Goal: Information Seeking & Learning: Learn about a topic

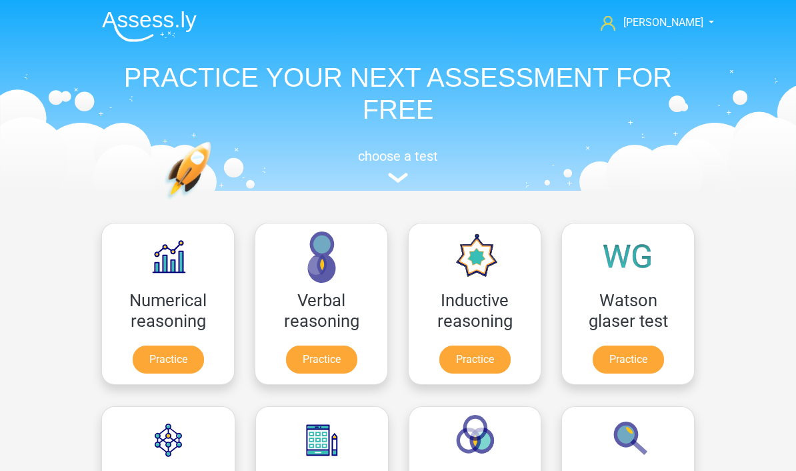
click at [481, 345] on link "Practice" at bounding box center [474, 359] width 71 height 28
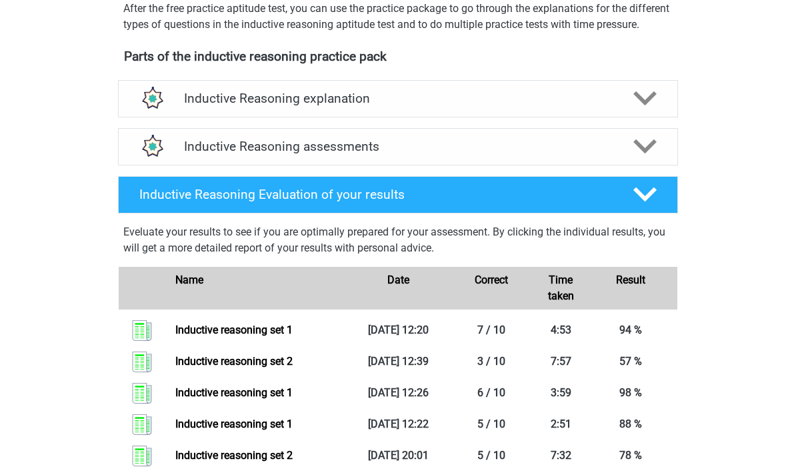
scroll to position [427, 0]
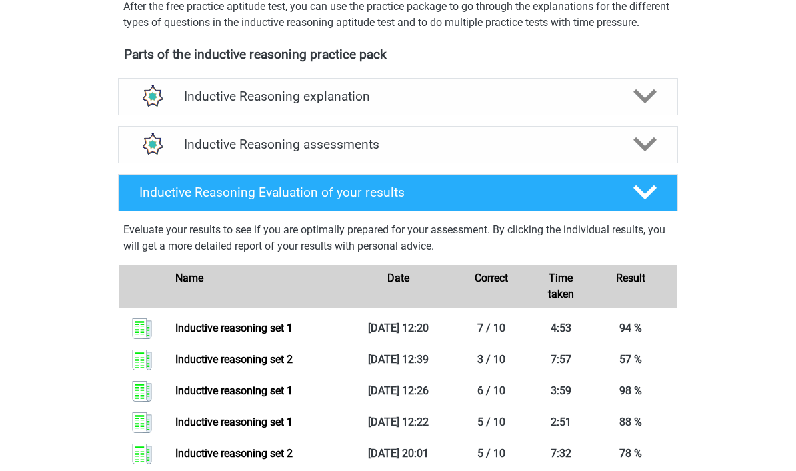
click at [543, 152] on h4 "Inductive Reasoning assessments" at bounding box center [398, 144] width 428 height 15
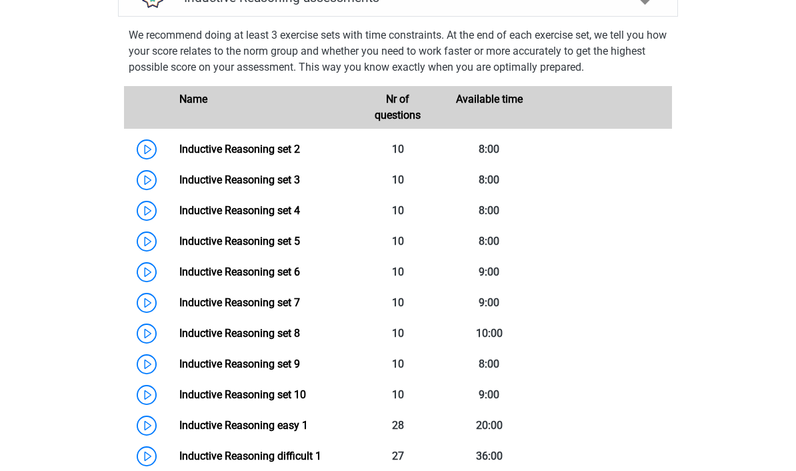
scroll to position [600, 0]
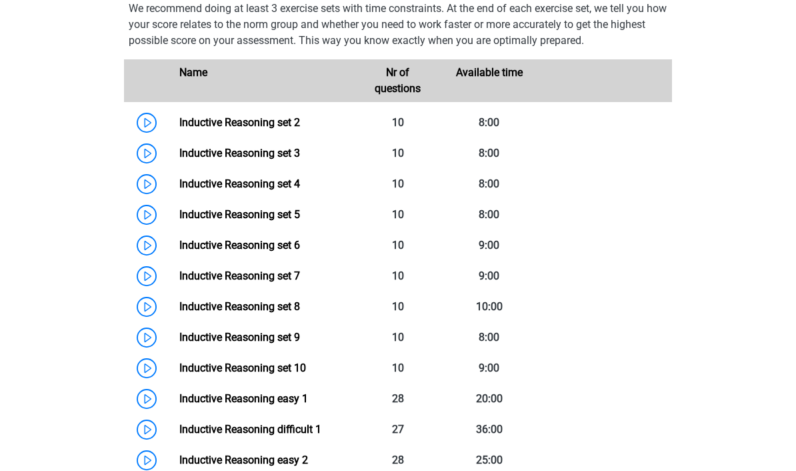
click at [189, 159] on link "Inductive Reasoning set 3" at bounding box center [239, 153] width 121 height 13
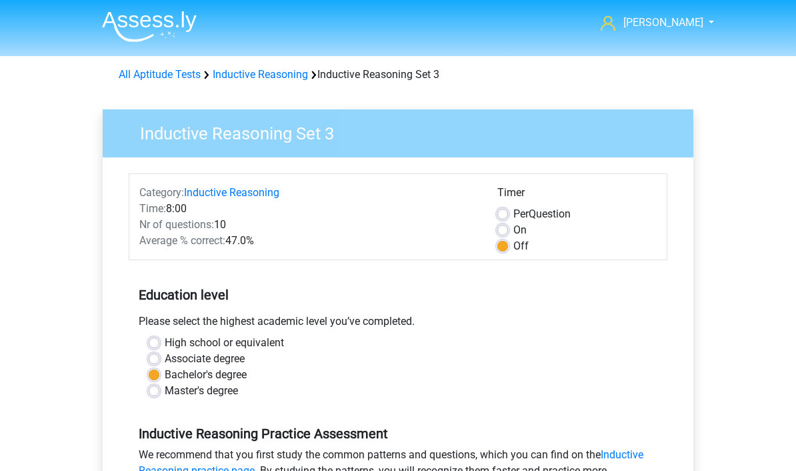
click at [513, 228] on label "On" at bounding box center [519, 230] width 13 height 16
click at [503, 228] on input "On" at bounding box center [502, 228] width 11 height 13
radio input "true"
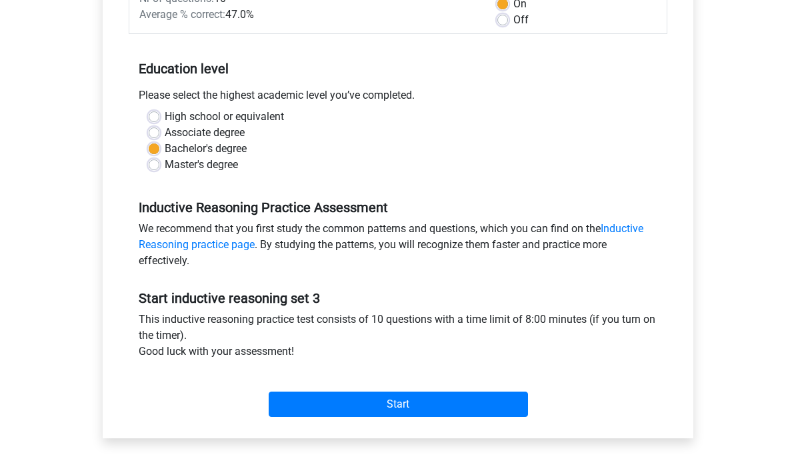
scroll to position [234, 0]
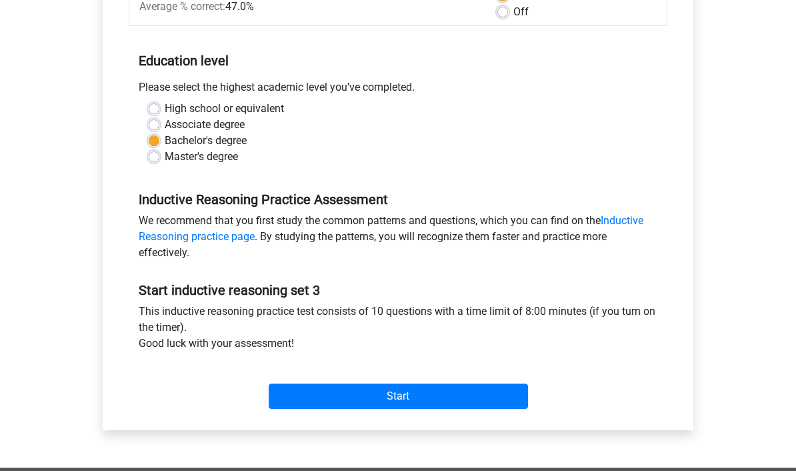
click at [456, 391] on input "Start" at bounding box center [398, 395] width 259 height 25
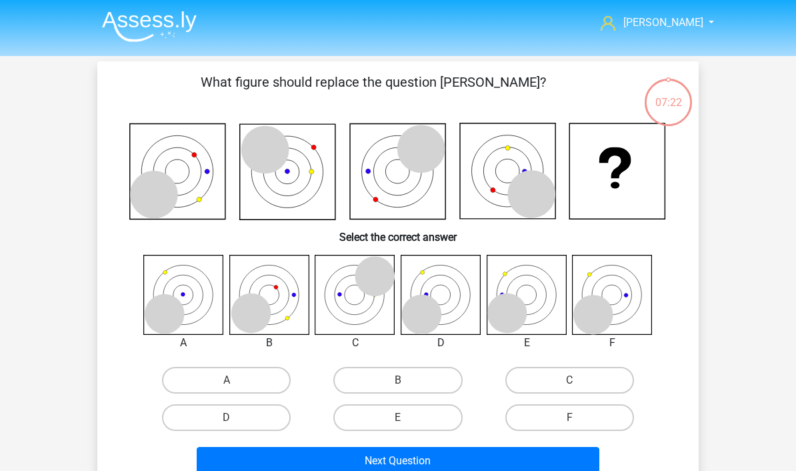
click at [267, 404] on label "D" at bounding box center [226, 417] width 129 height 27
click at [235, 417] on input "D" at bounding box center [231, 421] width 9 height 9
radio input "true"
click at [361, 455] on button "Next Question" at bounding box center [398, 461] width 403 height 28
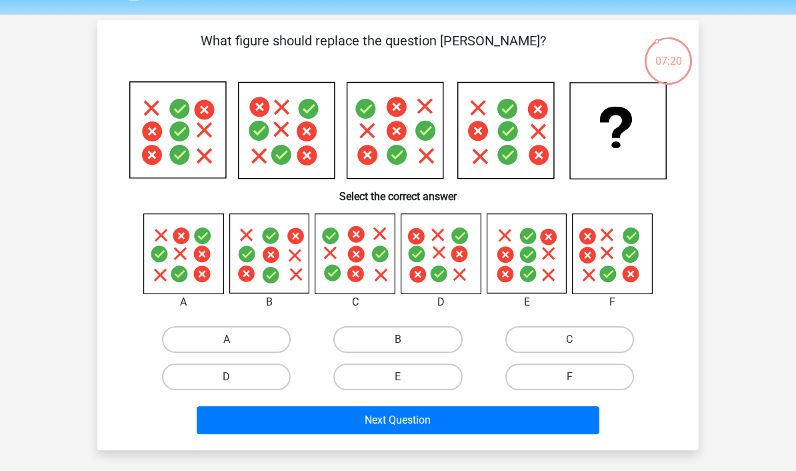
scroll to position [27, 0]
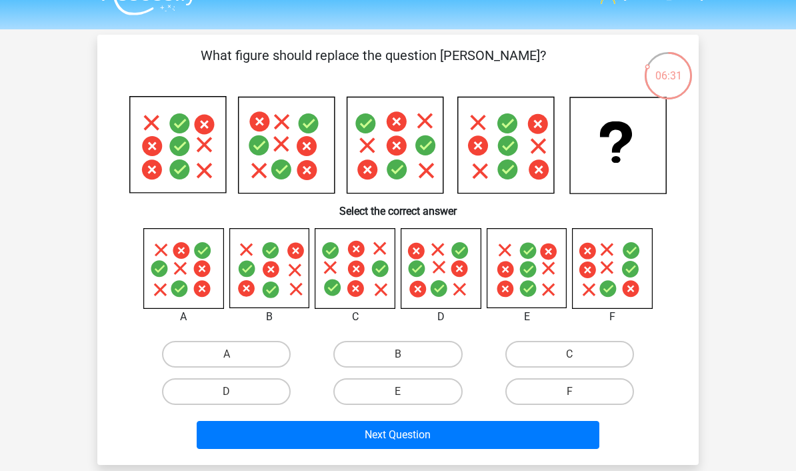
click at [407, 385] on label "E" at bounding box center [397, 391] width 129 height 27
click at [407, 391] on input "E" at bounding box center [402, 395] width 9 height 9
radio input "true"
click at [221, 388] on label "D" at bounding box center [226, 391] width 129 height 27
click at [227, 391] on input "D" at bounding box center [231, 395] width 9 height 9
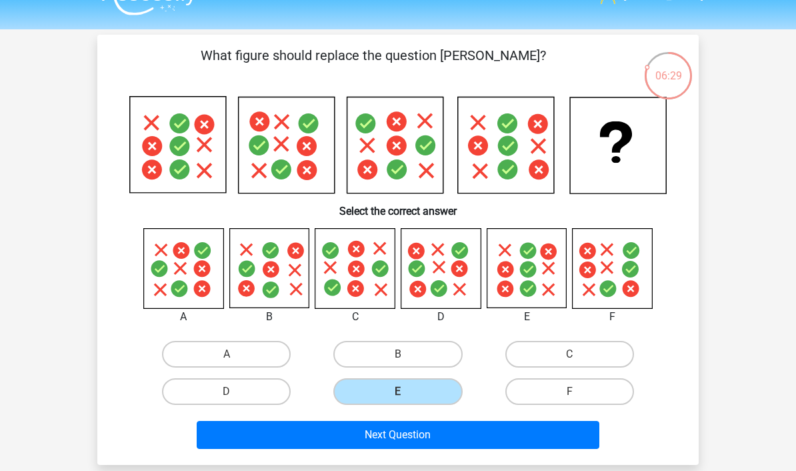
radio input "true"
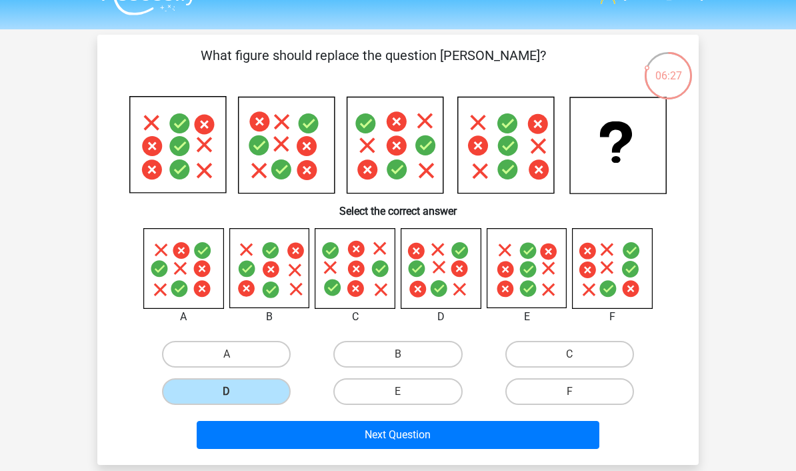
click at [452, 437] on button "Next Question" at bounding box center [398, 435] width 403 height 28
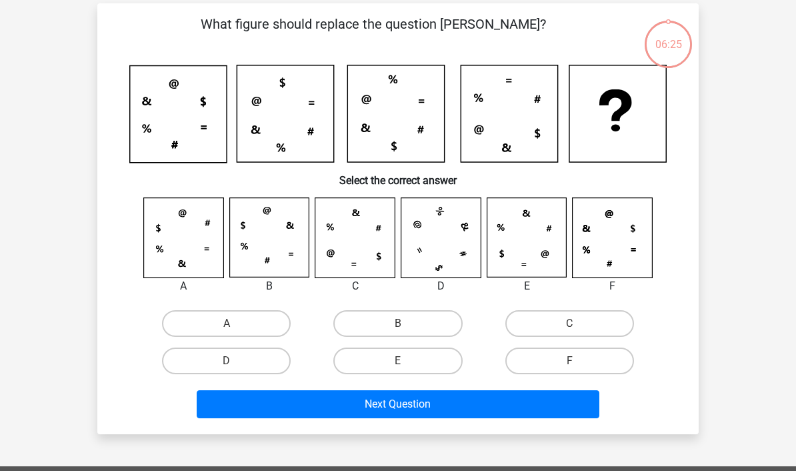
scroll to position [61, 0]
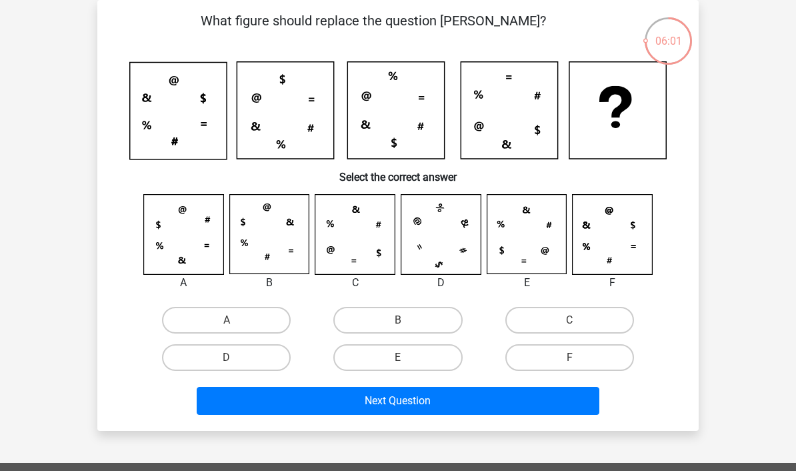
click at [563, 317] on label "C" at bounding box center [569, 320] width 129 height 27
click at [569, 320] on input "C" at bounding box center [573, 324] width 9 height 9
radio input "true"
click at [465, 408] on button "Next Question" at bounding box center [398, 401] width 403 height 28
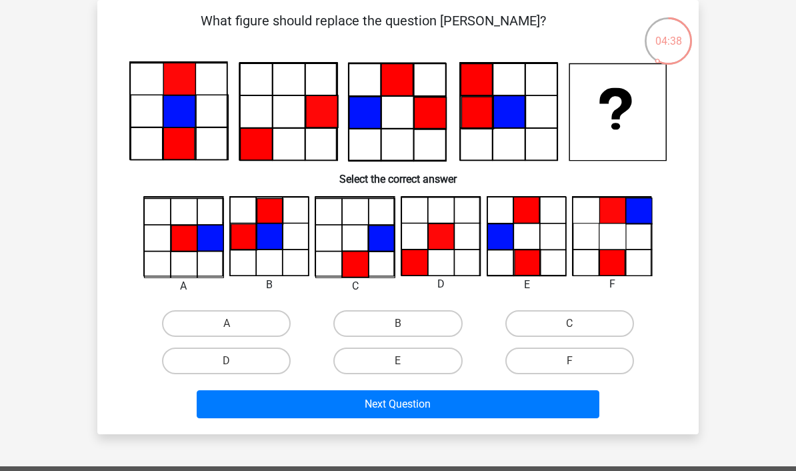
click at [541, 323] on label "C" at bounding box center [569, 323] width 129 height 27
click at [569, 323] on input "C" at bounding box center [573, 327] width 9 height 9
radio input "true"
click at [468, 405] on button "Next Question" at bounding box center [398, 404] width 403 height 28
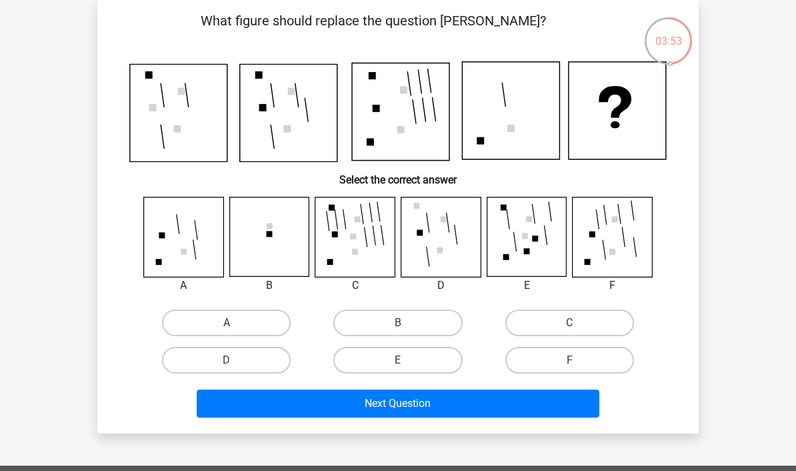
click at [268, 321] on label "A" at bounding box center [226, 322] width 129 height 27
click at [235, 323] on input "A" at bounding box center [231, 327] width 9 height 9
radio input "true"
click at [406, 410] on button "Next Question" at bounding box center [398, 403] width 403 height 28
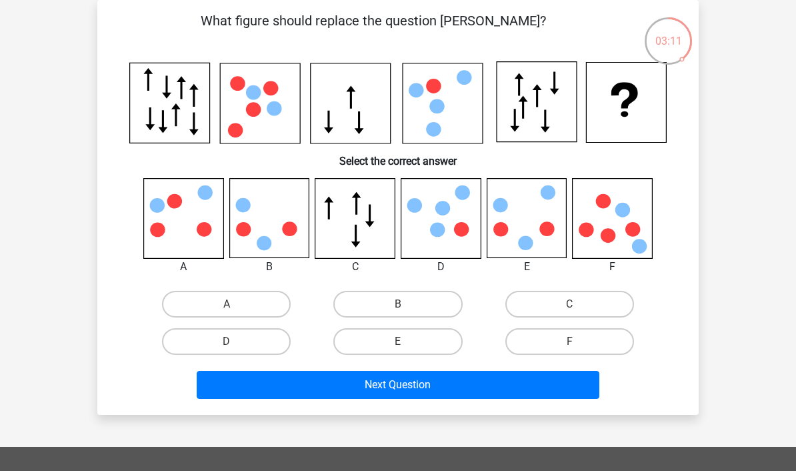
click at [578, 348] on input "F" at bounding box center [573, 345] width 9 height 9
radio input "true"
click at [555, 382] on button "Next Question" at bounding box center [398, 385] width 403 height 28
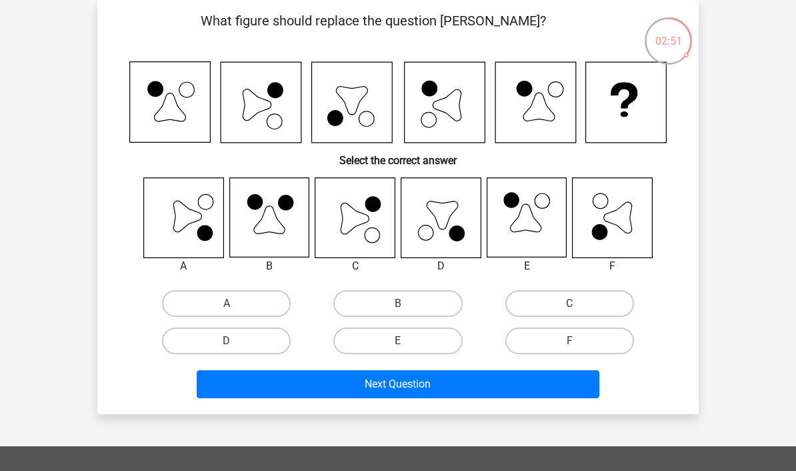
click at [561, 298] on label "C" at bounding box center [569, 303] width 129 height 27
click at [569, 303] on input "C" at bounding box center [573, 307] width 9 height 9
radio input "true"
click at [531, 384] on button "Next Question" at bounding box center [398, 384] width 403 height 28
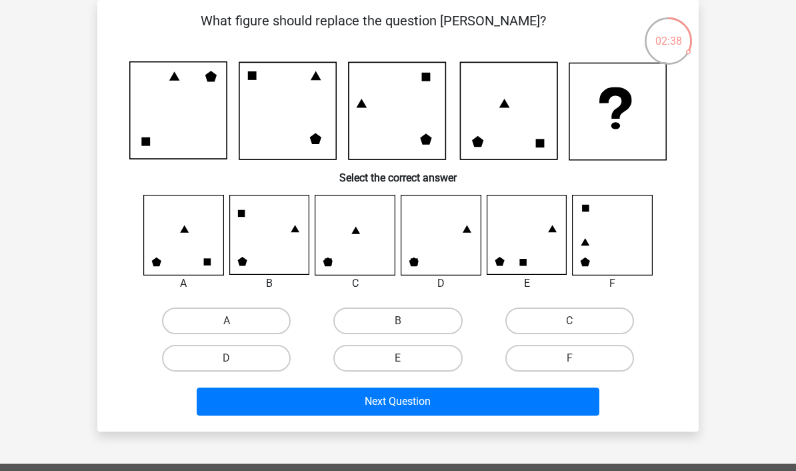
scroll to position [58, 0]
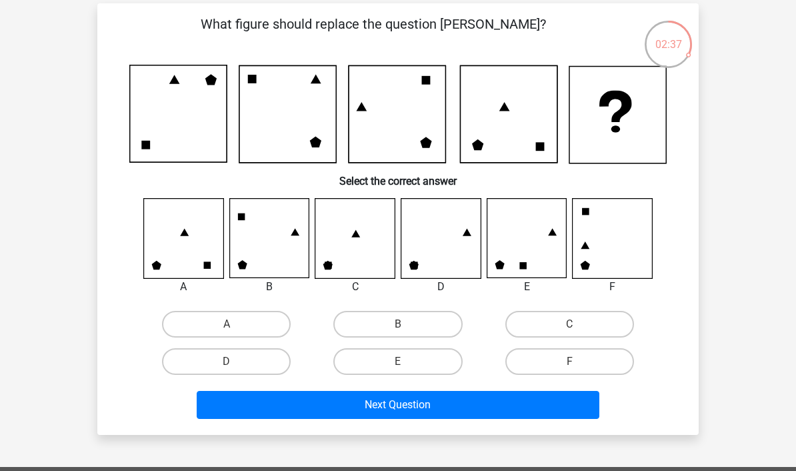
click at [278, 361] on label "D" at bounding box center [226, 361] width 129 height 27
click at [235, 361] on input "D" at bounding box center [231, 365] width 9 height 9
radio input "true"
click at [344, 402] on button "Next Question" at bounding box center [398, 405] width 403 height 28
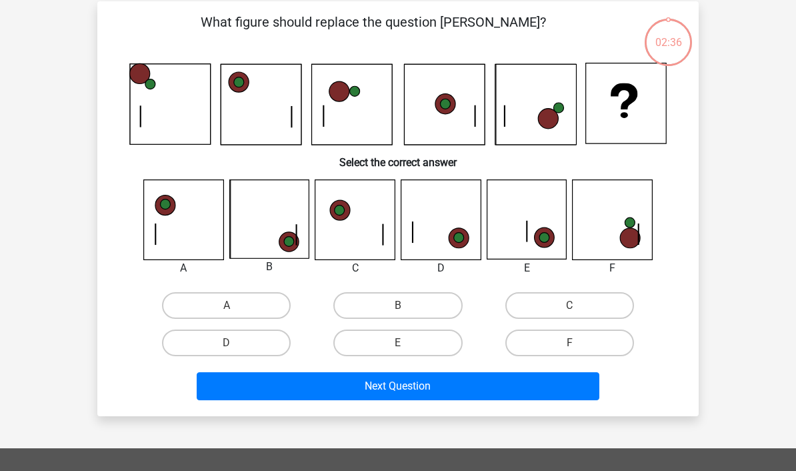
scroll to position [61, 0]
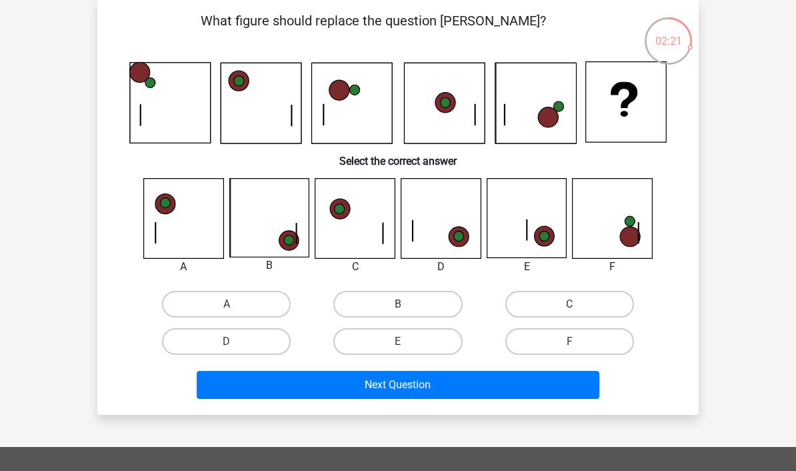
click at [433, 304] on label "B" at bounding box center [397, 304] width 129 height 27
click at [407, 304] on input "B" at bounding box center [402, 308] width 9 height 9
radio input "true"
click at [459, 386] on button "Next Question" at bounding box center [398, 385] width 403 height 28
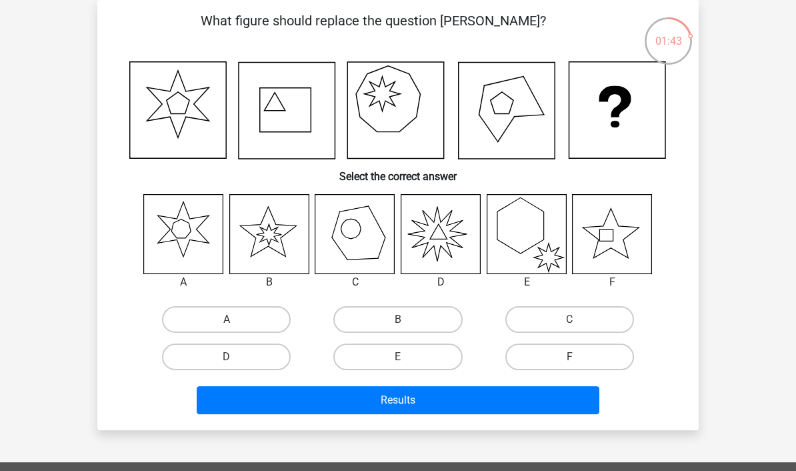
click at [262, 359] on label "D" at bounding box center [226, 356] width 129 height 27
click at [235, 359] on input "D" at bounding box center [231, 361] width 9 height 9
radio input "true"
click at [417, 405] on button "Results" at bounding box center [398, 400] width 403 height 28
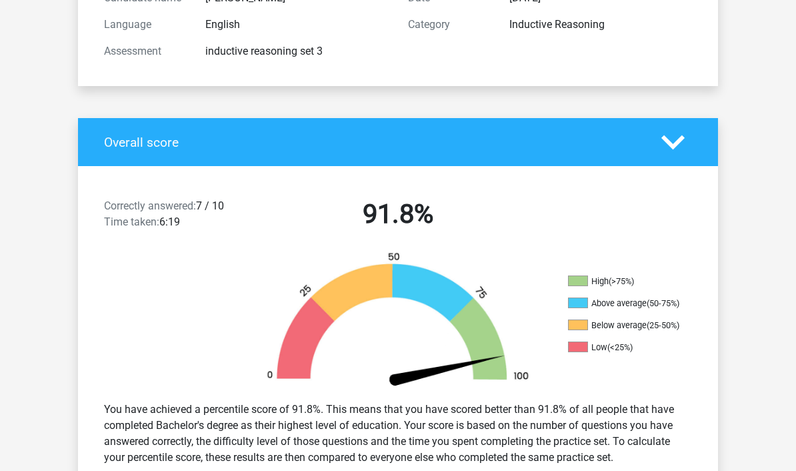
scroll to position [164, 0]
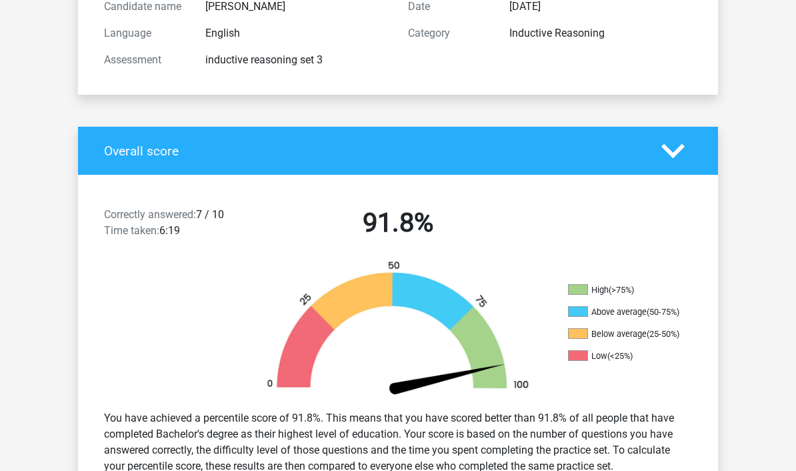
click at [683, 145] on icon at bounding box center [672, 150] width 23 height 23
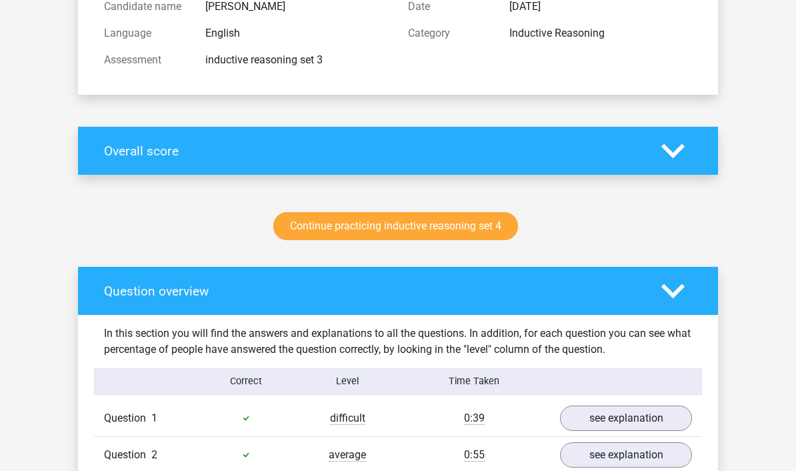
click at [672, 146] on icon at bounding box center [672, 150] width 23 height 23
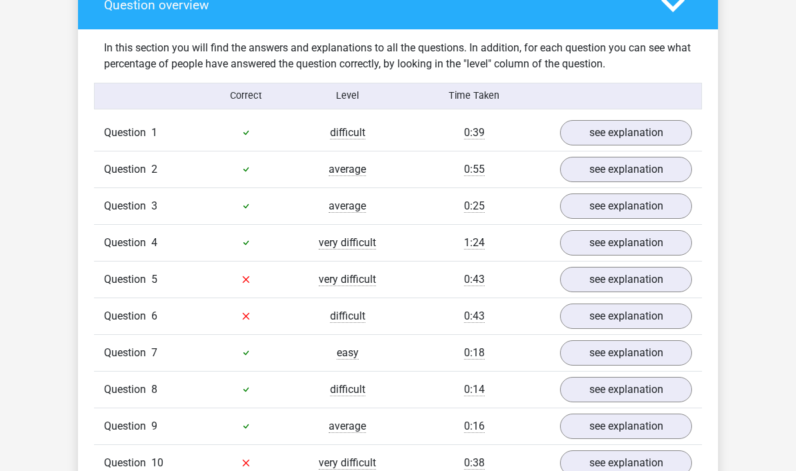
scroll to position [773, 0]
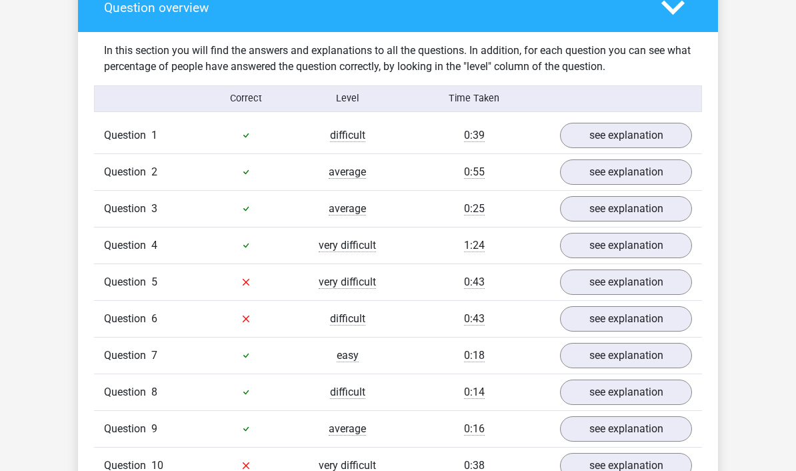
click at [623, 133] on link "see explanation" at bounding box center [626, 135] width 132 height 25
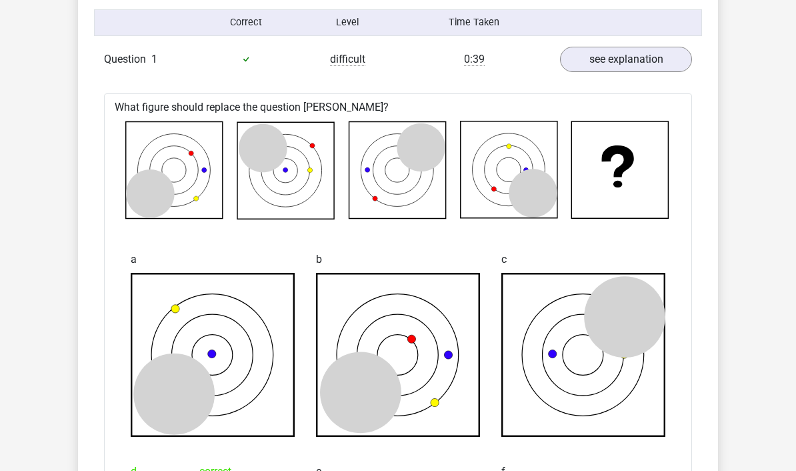
scroll to position [836, 0]
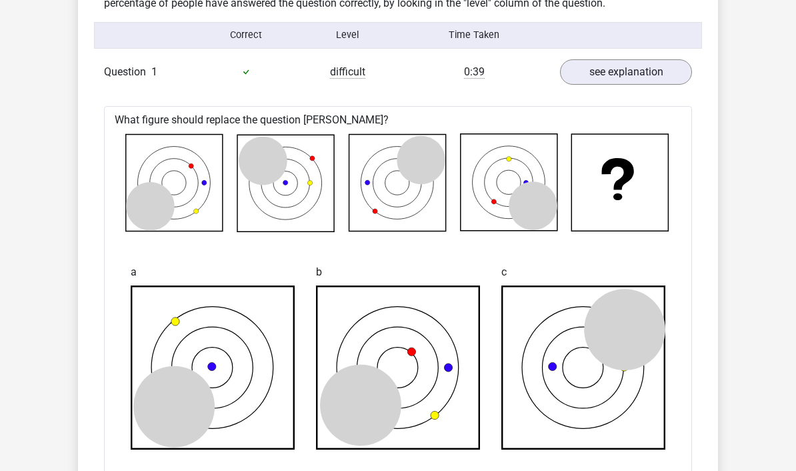
click at [652, 75] on link "see explanation" at bounding box center [626, 71] width 132 height 25
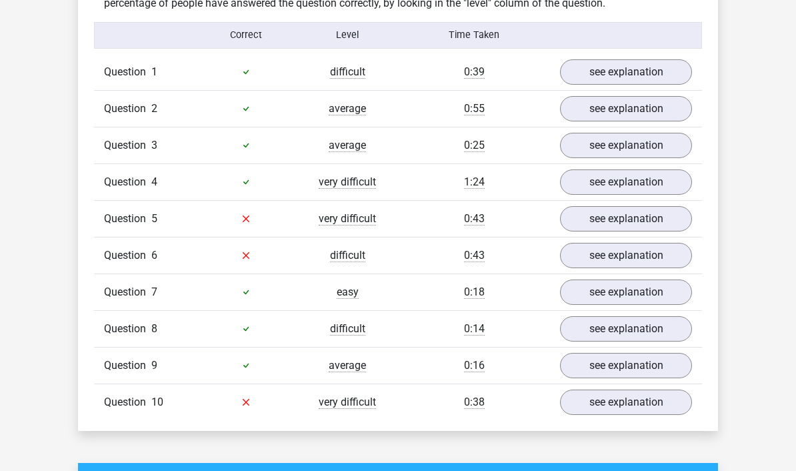
click at [649, 109] on link "see explanation" at bounding box center [626, 108] width 132 height 25
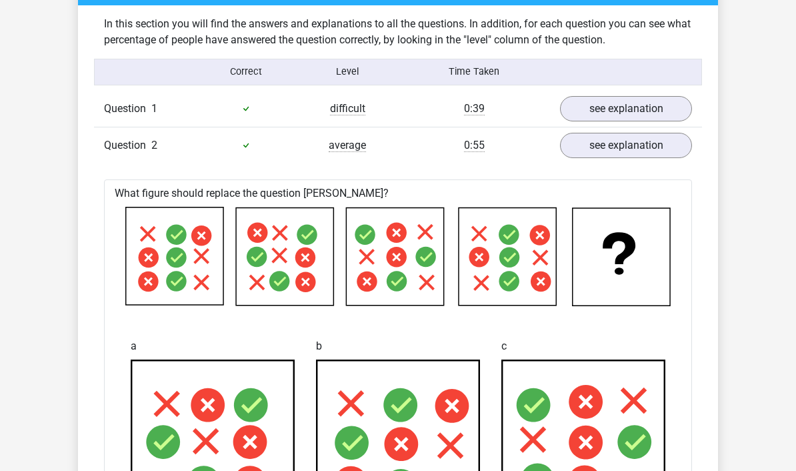
scroll to position [781, 0]
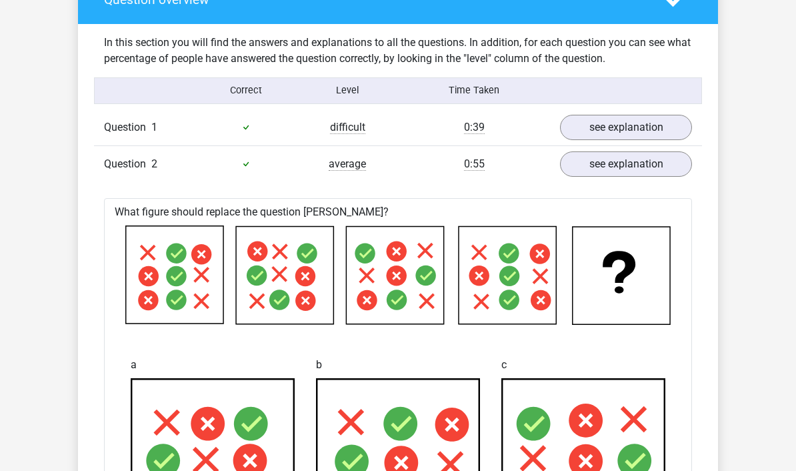
click at [640, 159] on link "see explanation" at bounding box center [626, 163] width 132 height 25
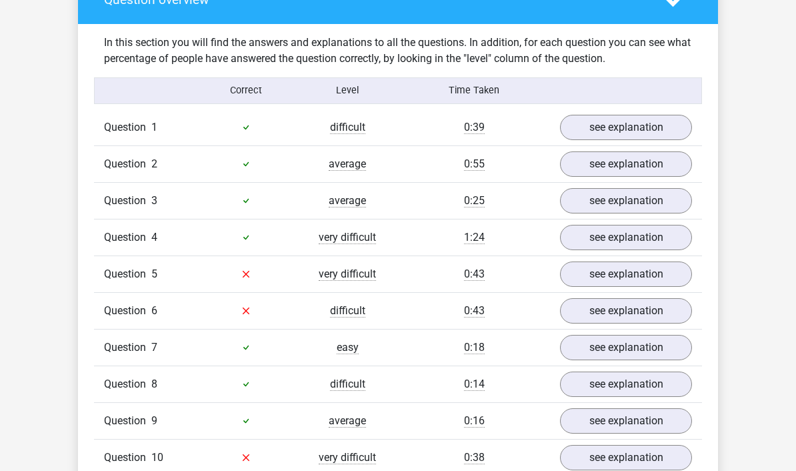
click at [638, 199] on link "see explanation" at bounding box center [626, 200] width 132 height 25
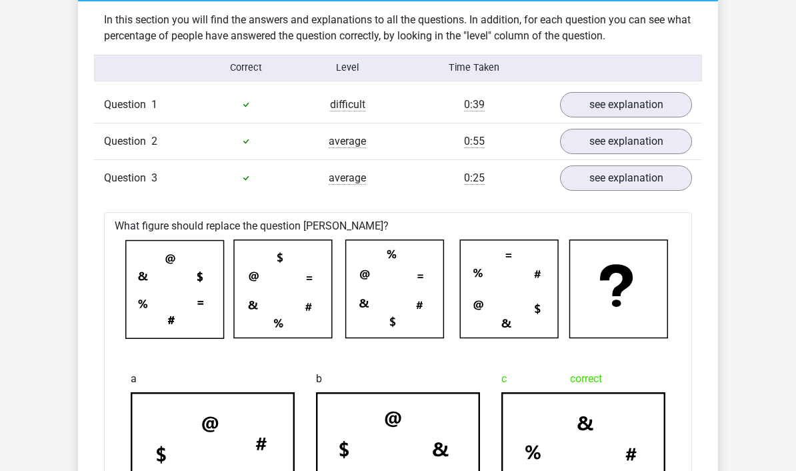
click at [641, 172] on link "see explanation" at bounding box center [626, 177] width 132 height 25
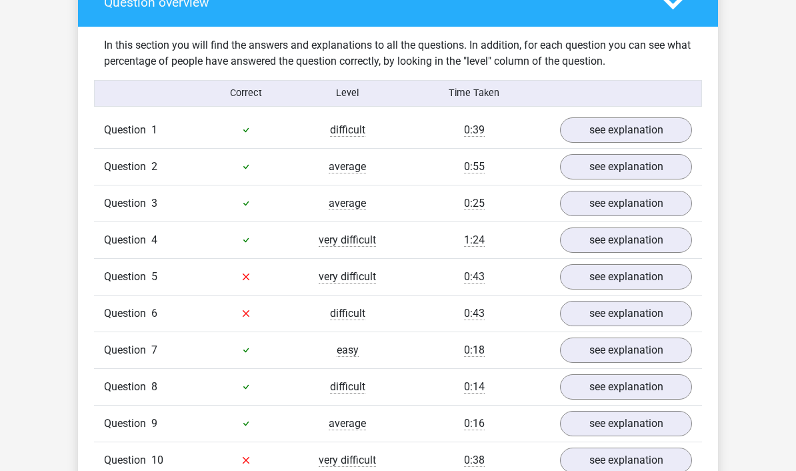
click at [636, 275] on link "see explanation" at bounding box center [626, 276] width 132 height 25
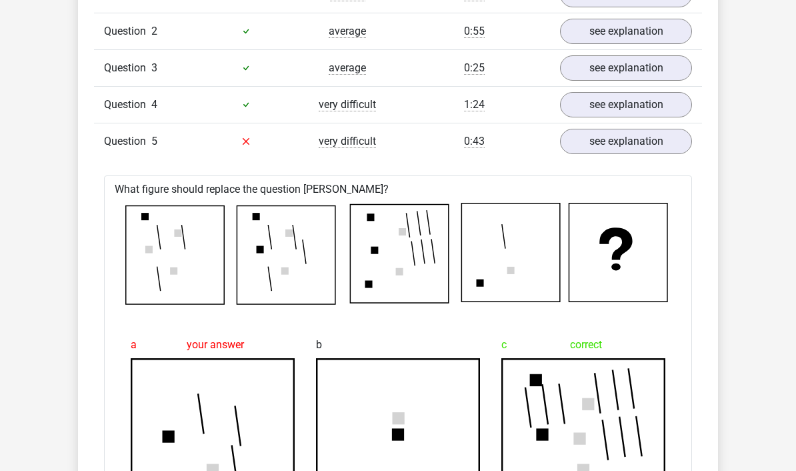
scroll to position [908, 0]
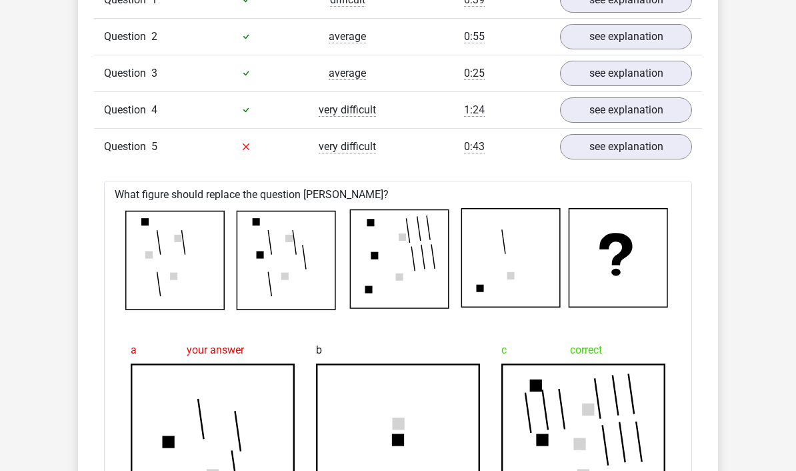
click at [670, 141] on link "see explanation" at bounding box center [626, 146] width 132 height 25
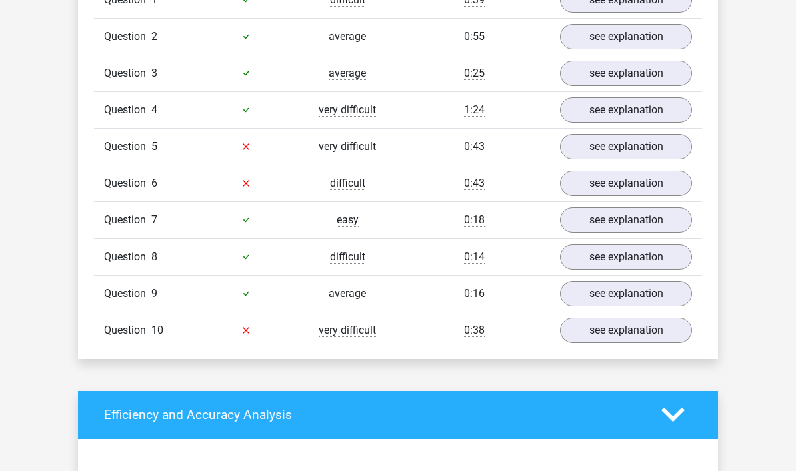
click at [656, 187] on link "see explanation" at bounding box center [626, 183] width 132 height 25
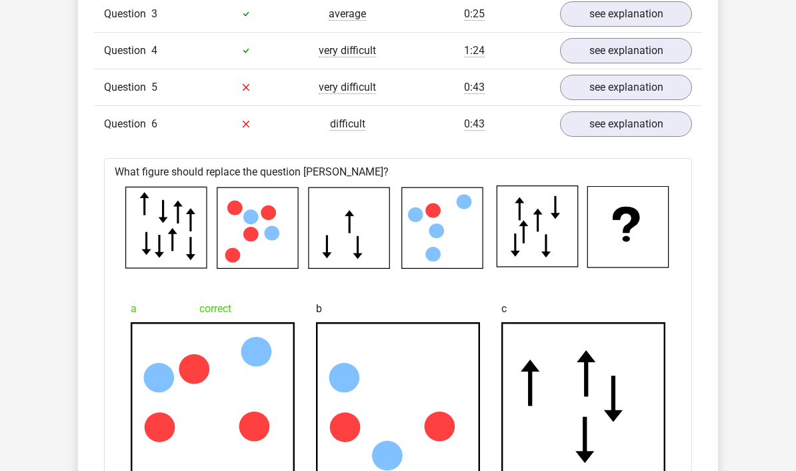
scroll to position [964, 0]
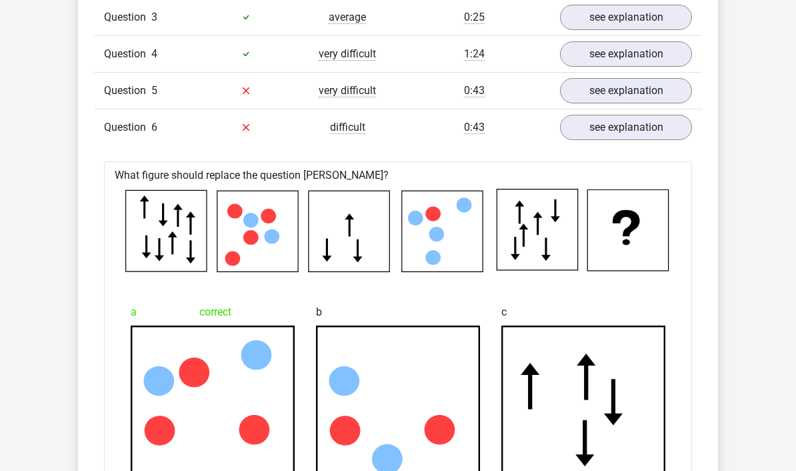
click at [631, 126] on link "see explanation" at bounding box center [626, 127] width 132 height 25
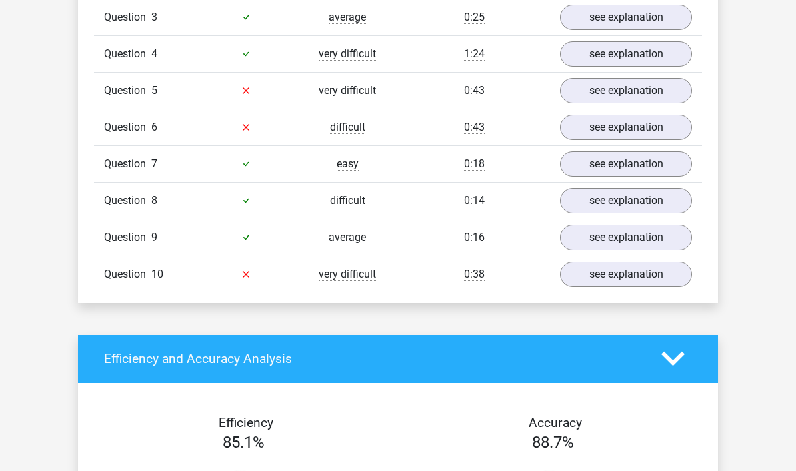
click at [639, 167] on link "see explanation" at bounding box center [626, 163] width 132 height 25
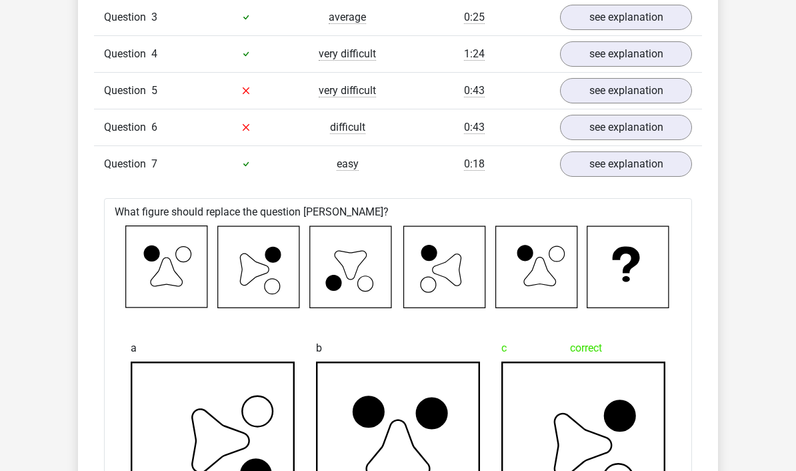
click at [643, 155] on link "see explanation" at bounding box center [626, 163] width 132 height 25
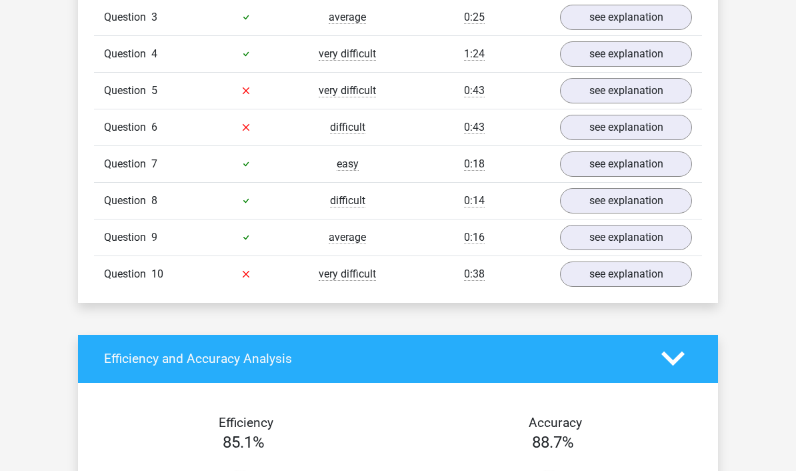
click at [627, 205] on link "see explanation" at bounding box center [626, 200] width 132 height 25
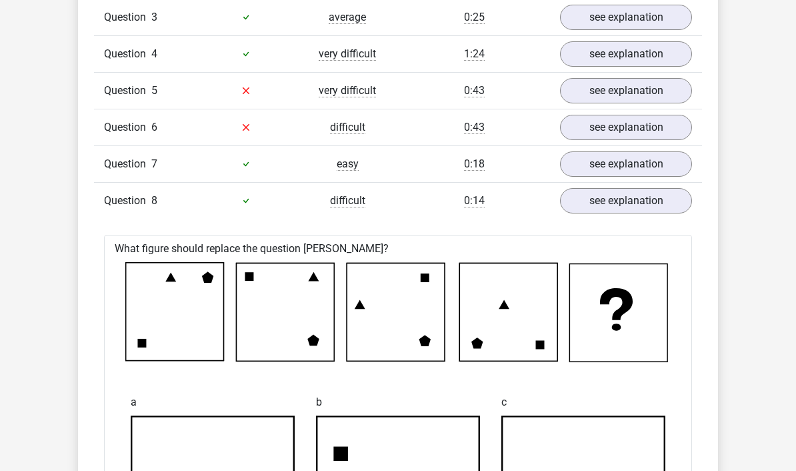
scroll to position [979, 0]
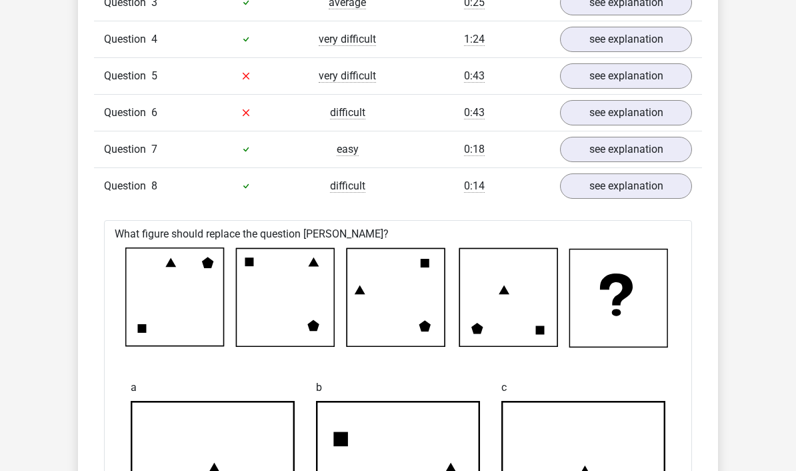
click at [641, 184] on link "see explanation" at bounding box center [626, 185] width 132 height 25
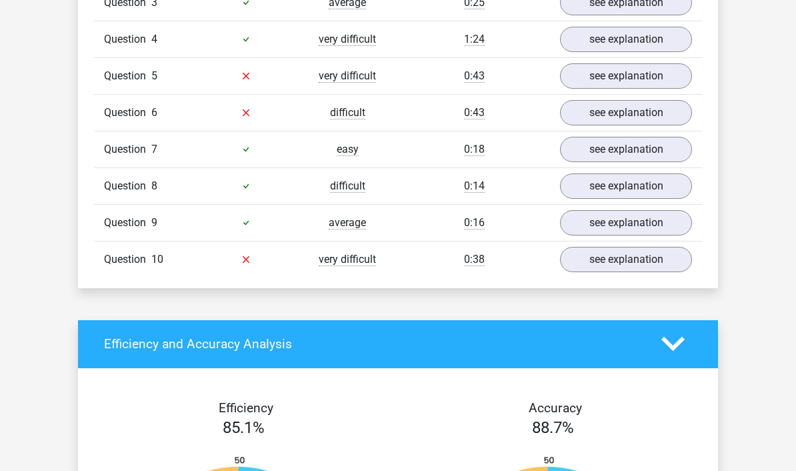
click at [632, 233] on link "see explanation" at bounding box center [626, 222] width 132 height 25
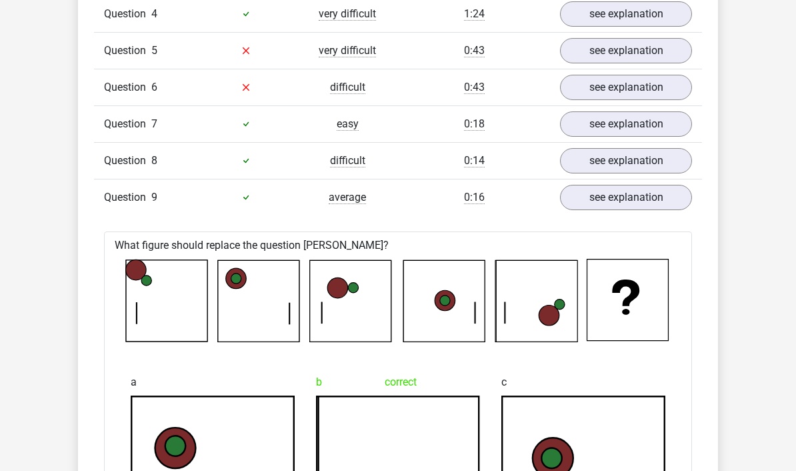
scroll to position [1011, 0]
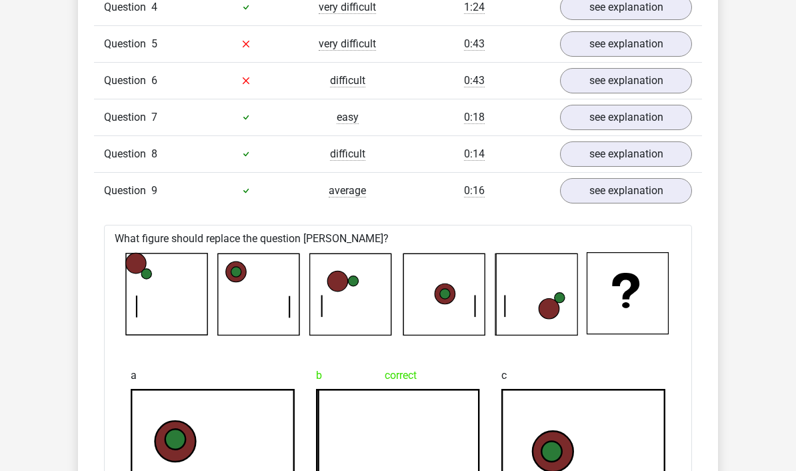
click at [629, 193] on link "see explanation" at bounding box center [626, 190] width 132 height 25
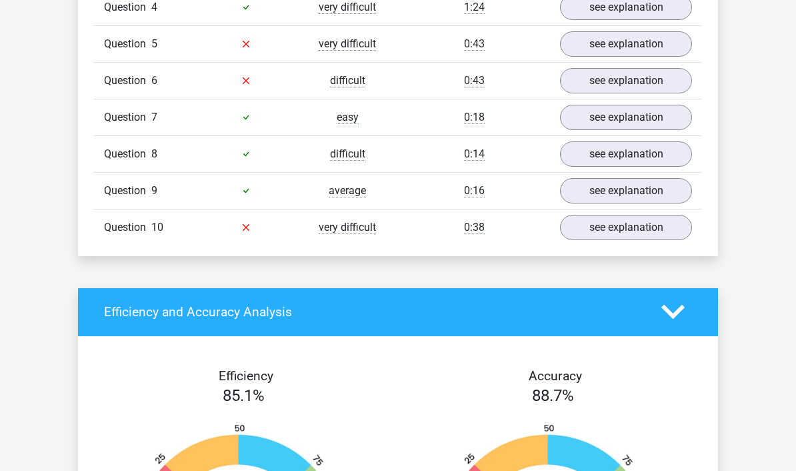
click at [636, 232] on link "see explanation" at bounding box center [626, 227] width 132 height 25
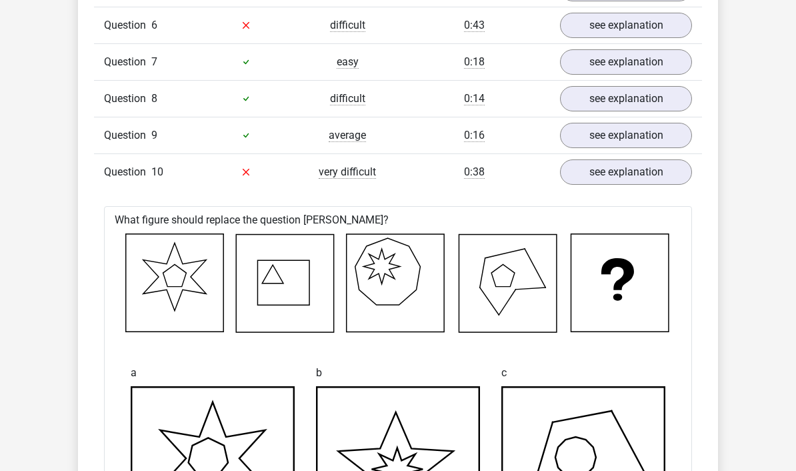
scroll to position [1069, 0]
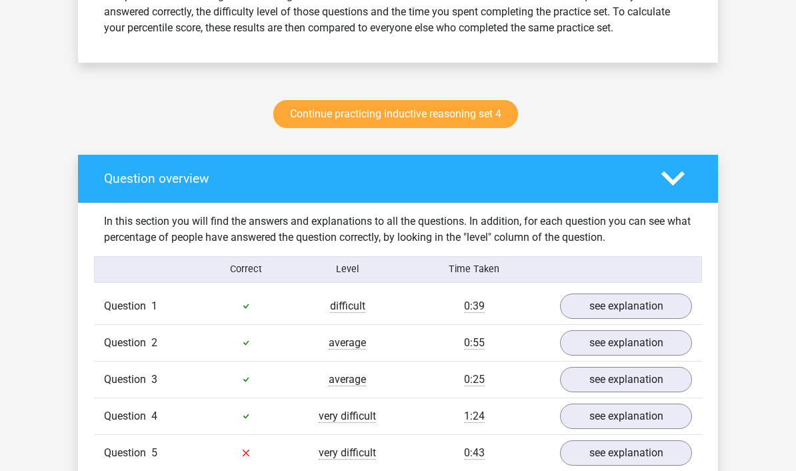
click at [678, 174] on icon at bounding box center [672, 178] width 23 height 23
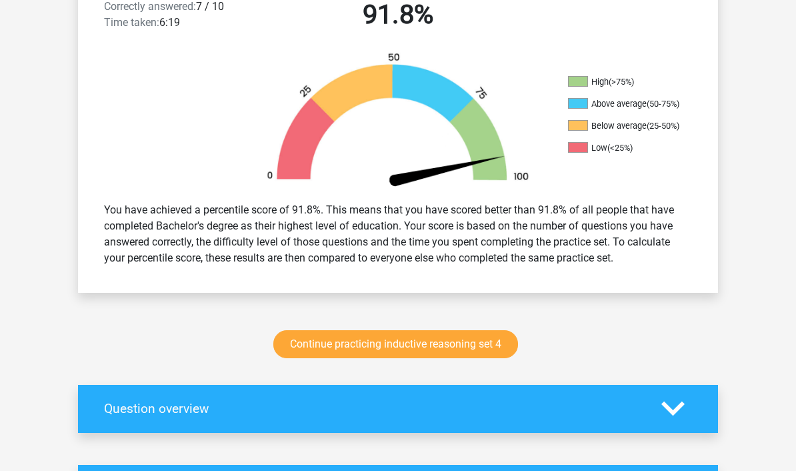
scroll to position [391, 0]
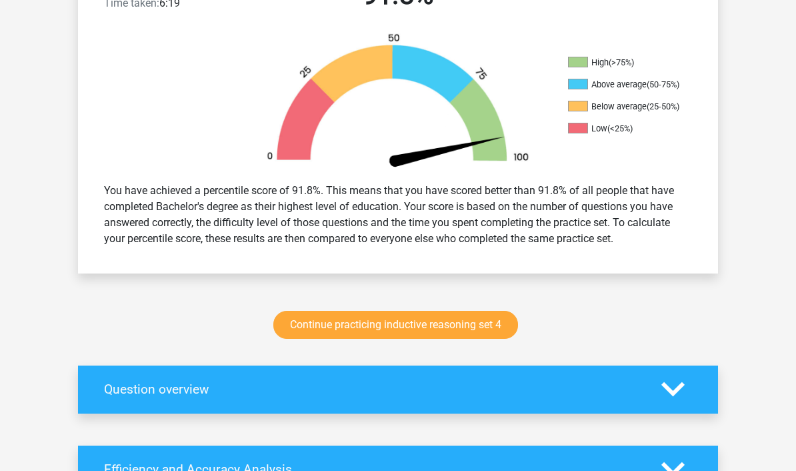
click at [451, 326] on link "Continue practicing inductive reasoning set 4" at bounding box center [395, 325] width 245 height 28
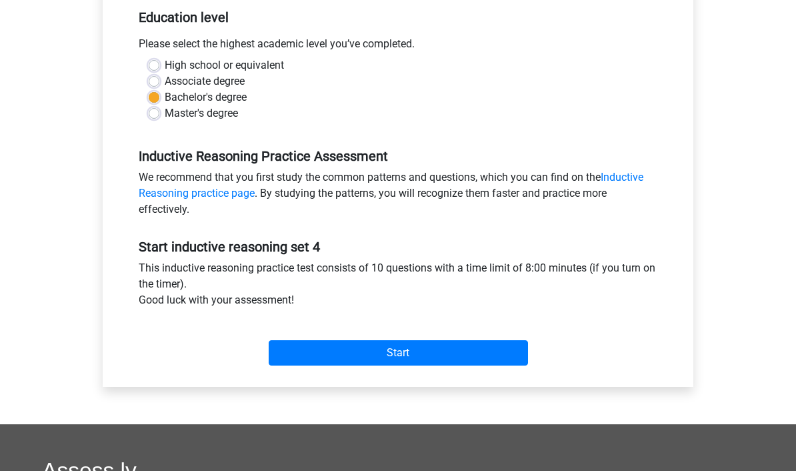
scroll to position [298, 0]
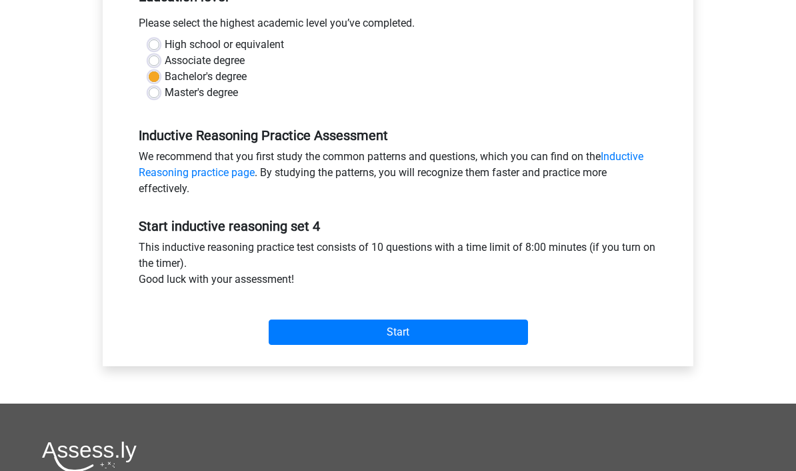
click at [459, 325] on input "Start" at bounding box center [398, 331] width 259 height 25
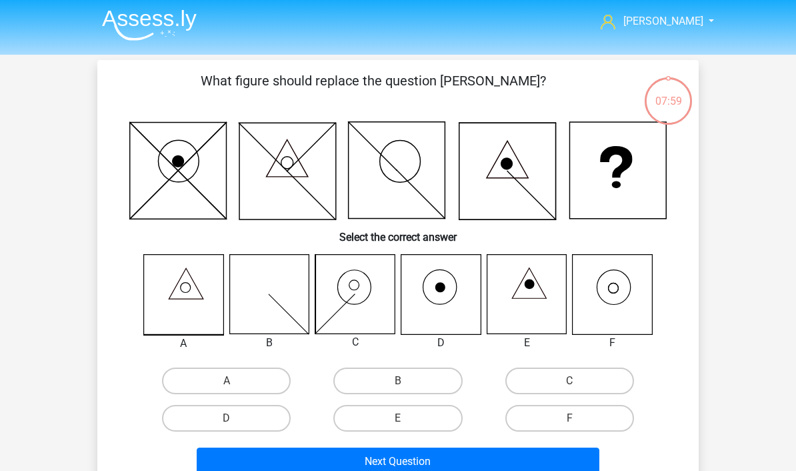
scroll to position [3, 0]
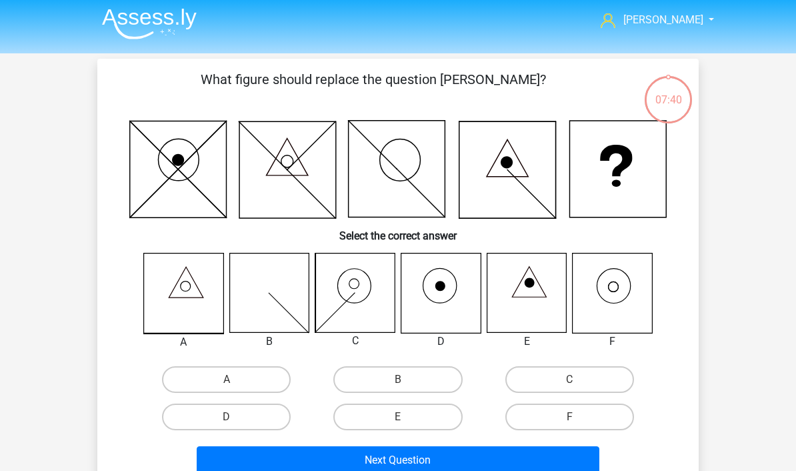
click at [528, 421] on label "F" at bounding box center [569, 416] width 129 height 27
click at [569, 421] on input "F" at bounding box center [573, 421] width 9 height 9
radio input "true"
click at [515, 454] on button "Next Question" at bounding box center [398, 460] width 403 height 28
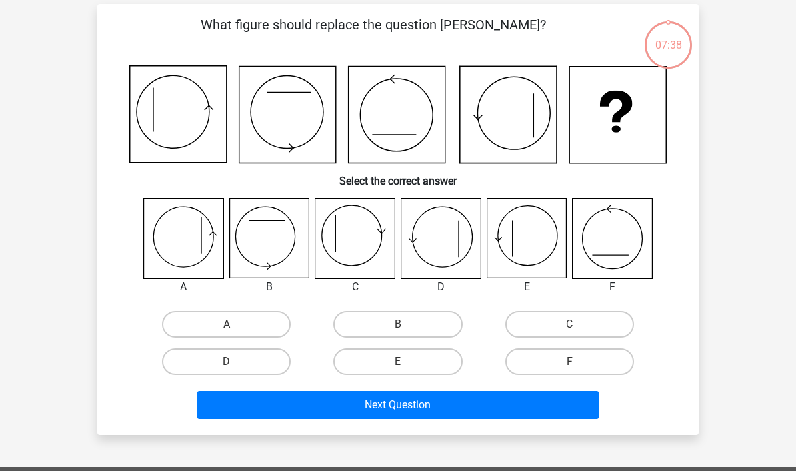
scroll to position [61, 0]
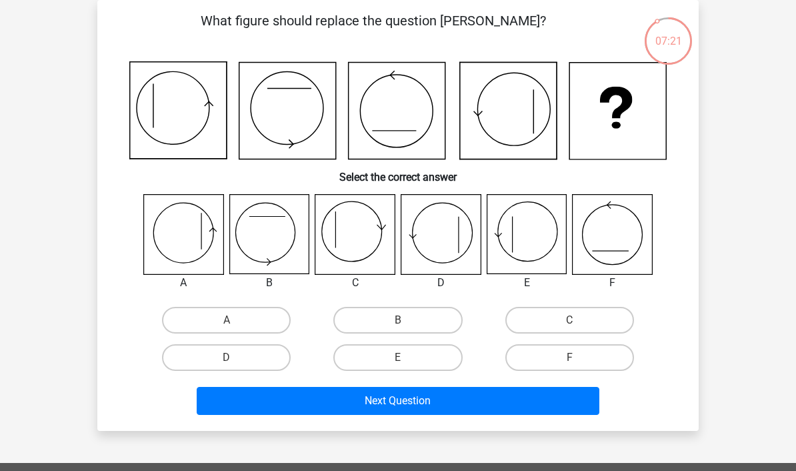
click at [421, 356] on label "E" at bounding box center [397, 357] width 129 height 27
click at [407, 357] on input "E" at bounding box center [402, 361] width 9 height 9
radio input "true"
click at [427, 401] on button "Next Question" at bounding box center [398, 401] width 403 height 28
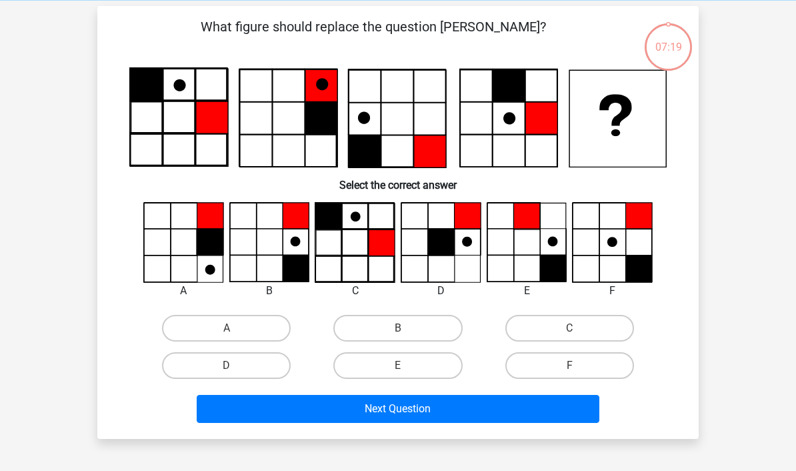
scroll to position [54, 0]
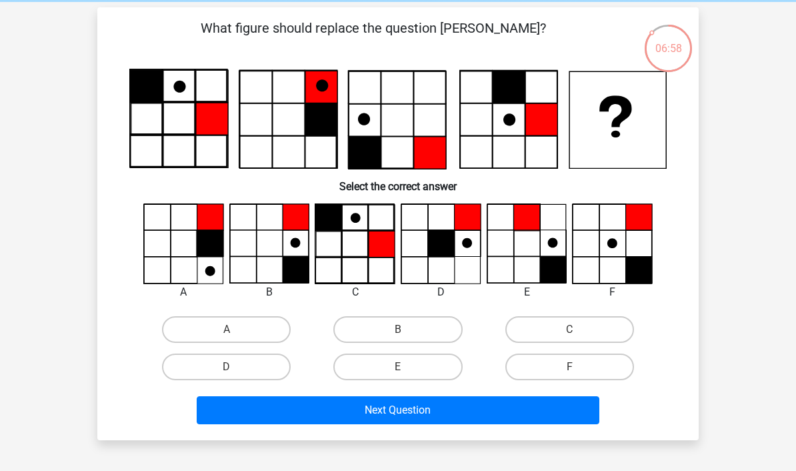
click at [435, 331] on label "B" at bounding box center [397, 329] width 129 height 27
click at [407, 331] on input "B" at bounding box center [402, 333] width 9 height 9
radio input "true"
click at [431, 412] on button "Next Question" at bounding box center [398, 410] width 403 height 28
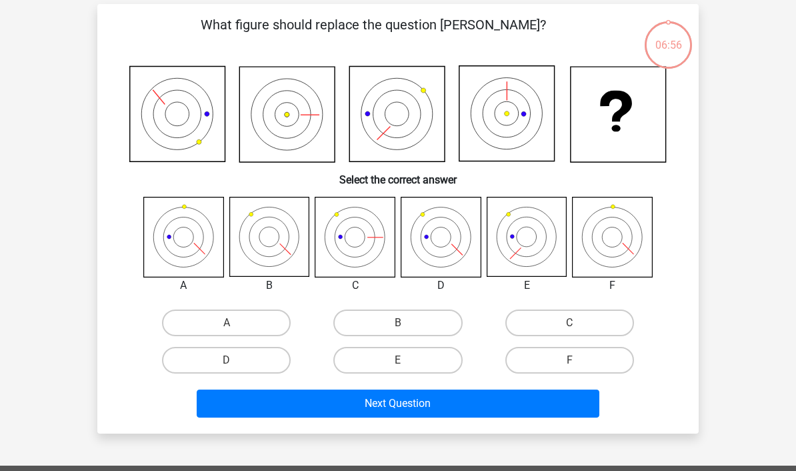
scroll to position [61, 0]
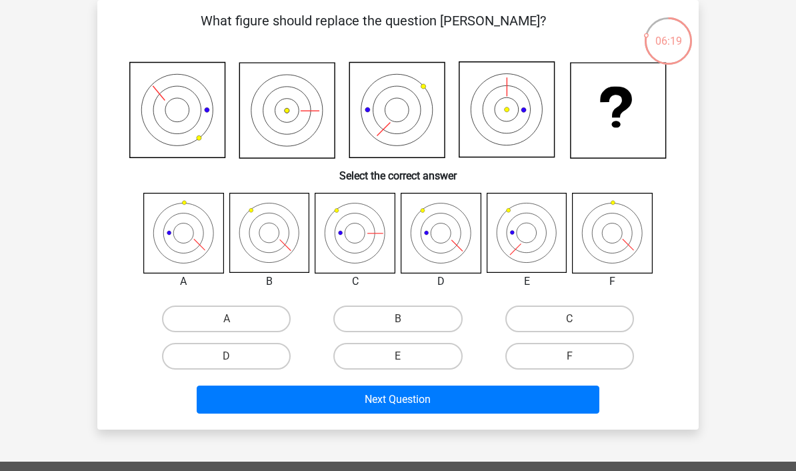
click at [277, 359] on label "D" at bounding box center [226, 356] width 129 height 27
click at [235, 359] on input "D" at bounding box center [231, 360] width 9 height 9
radio input "true"
click at [304, 397] on button "Next Question" at bounding box center [398, 399] width 403 height 28
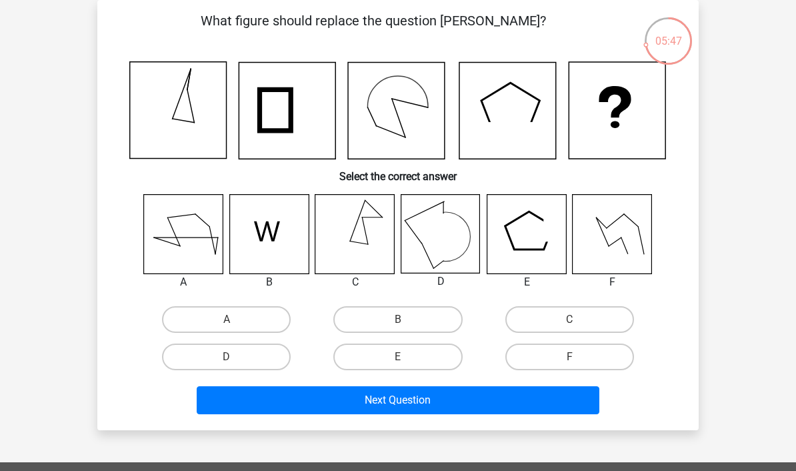
click at [411, 325] on label "B" at bounding box center [397, 319] width 129 height 27
click at [407, 325] on input "B" at bounding box center [402, 323] width 9 height 9
radio input "true"
click at [409, 405] on button "Next Question" at bounding box center [398, 400] width 403 height 28
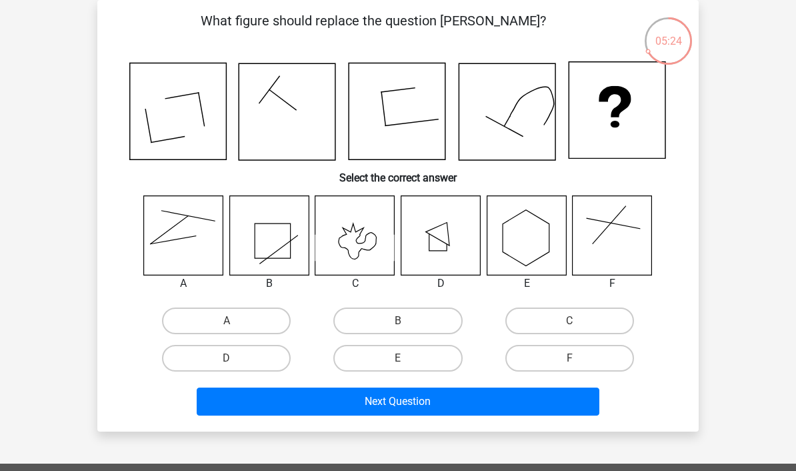
click at [555, 359] on label "F" at bounding box center [569, 358] width 129 height 27
click at [569, 359] on input "F" at bounding box center [573, 362] width 9 height 9
radio input "true"
click at [522, 395] on button "Next Question" at bounding box center [398, 401] width 403 height 28
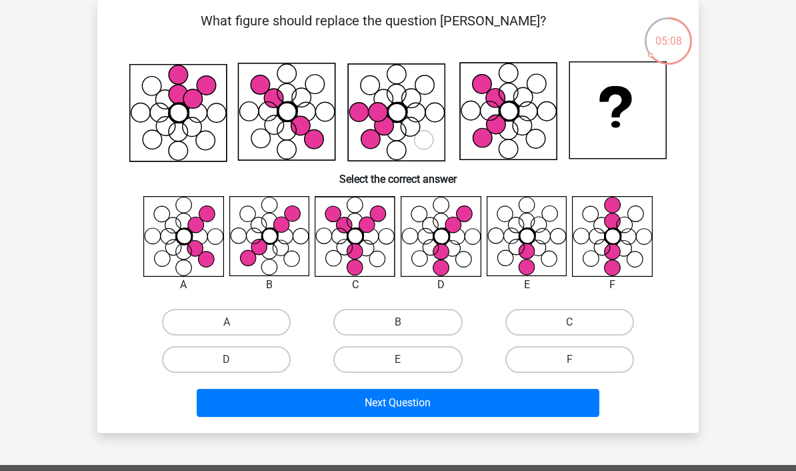
click at [264, 361] on label "D" at bounding box center [226, 359] width 129 height 27
click at [235, 361] on input "D" at bounding box center [231, 363] width 9 height 9
radio input "true"
click at [435, 407] on button "Next Question" at bounding box center [398, 403] width 403 height 28
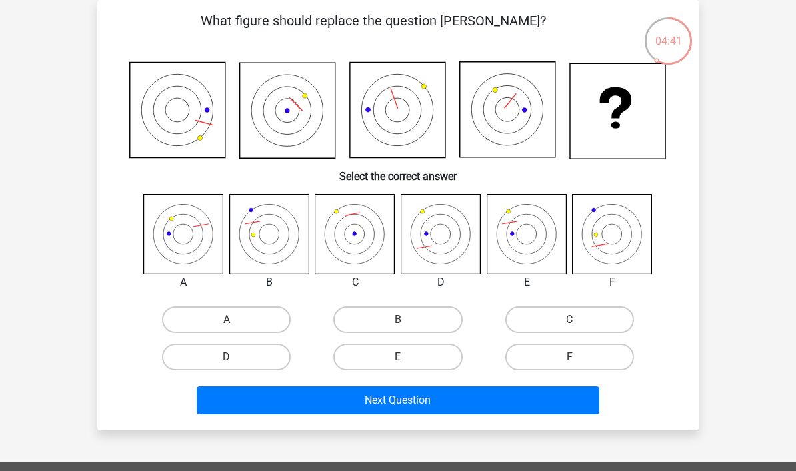
click at [427, 355] on label "E" at bounding box center [397, 356] width 129 height 27
click at [407, 357] on input "E" at bounding box center [402, 361] width 9 height 9
radio input "true"
click at [413, 398] on button "Next Question" at bounding box center [398, 400] width 403 height 28
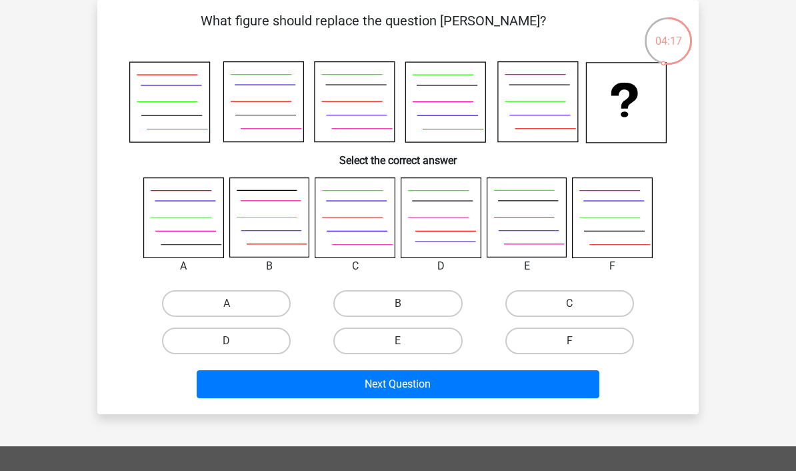
click at [534, 343] on label "F" at bounding box center [569, 340] width 129 height 27
click at [569, 343] on input "F" at bounding box center [573, 345] width 9 height 9
radio input "true"
click at [493, 381] on button "Next Question" at bounding box center [398, 384] width 403 height 28
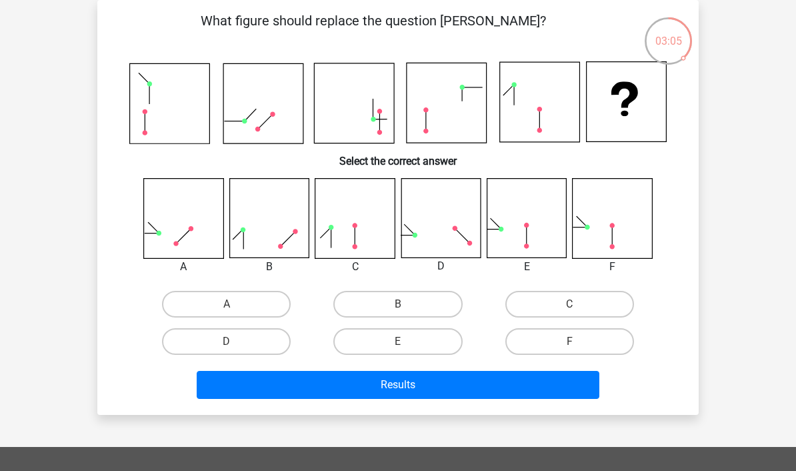
click at [269, 347] on label "D" at bounding box center [226, 341] width 129 height 27
click at [235, 347] on input "D" at bounding box center [231, 345] width 9 height 9
radio input "true"
click at [317, 387] on button "Results" at bounding box center [398, 385] width 403 height 28
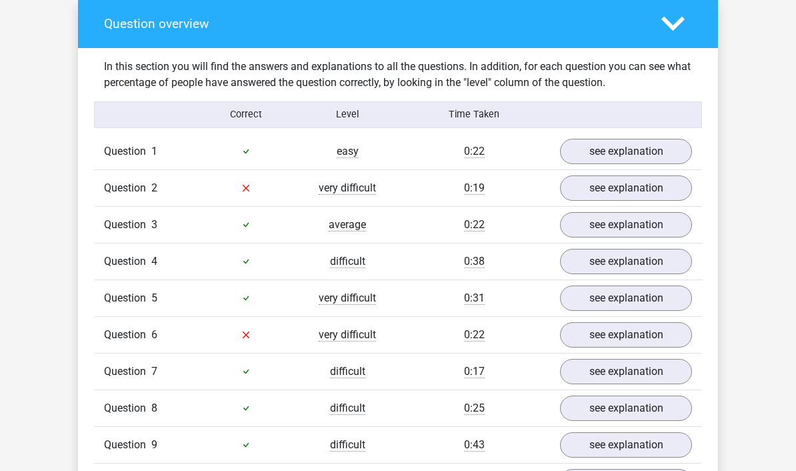
scroll to position [758, 0]
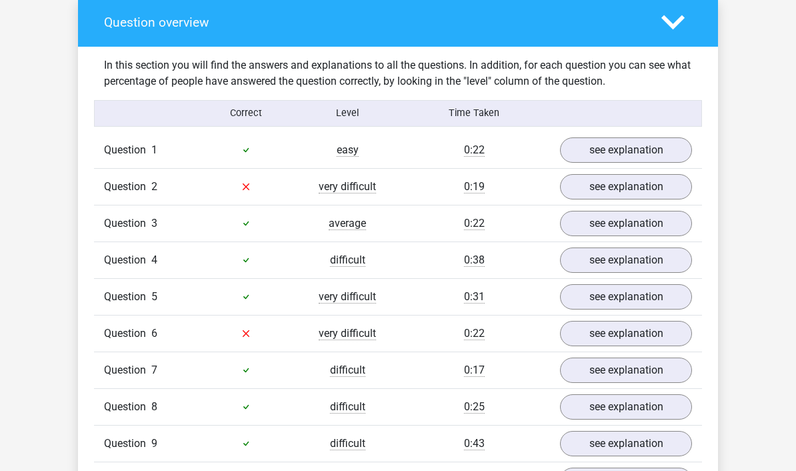
click at [629, 184] on link "see explanation" at bounding box center [626, 186] width 132 height 25
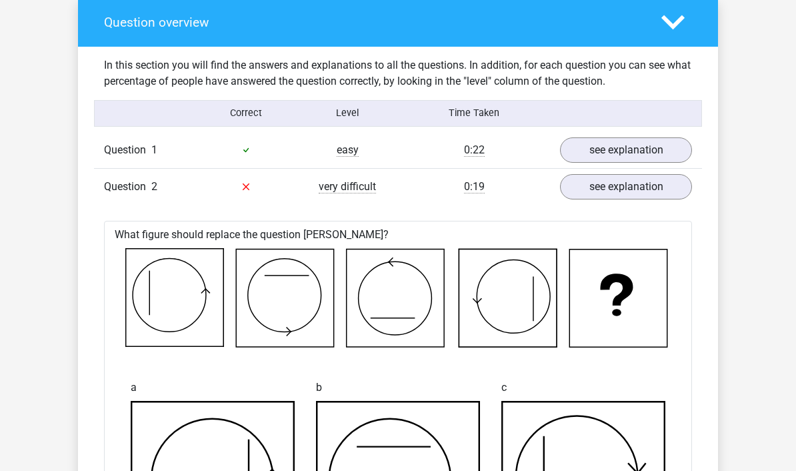
click at [636, 155] on link "see explanation" at bounding box center [626, 149] width 132 height 25
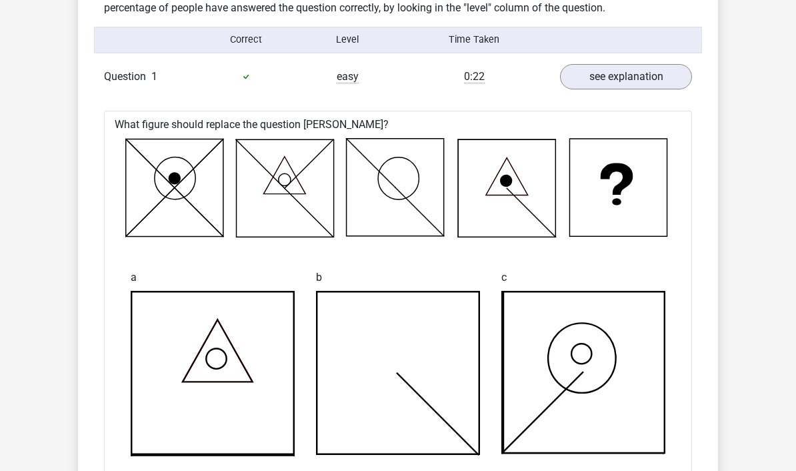
scroll to position [823, 0]
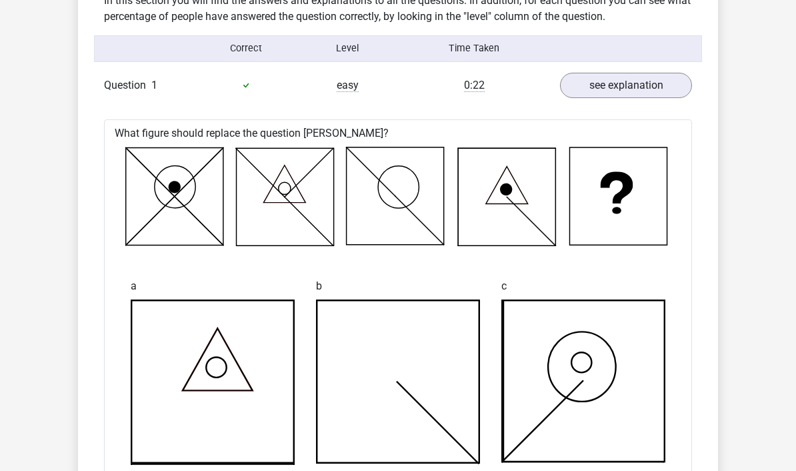
click at [640, 86] on link "see explanation" at bounding box center [626, 85] width 132 height 25
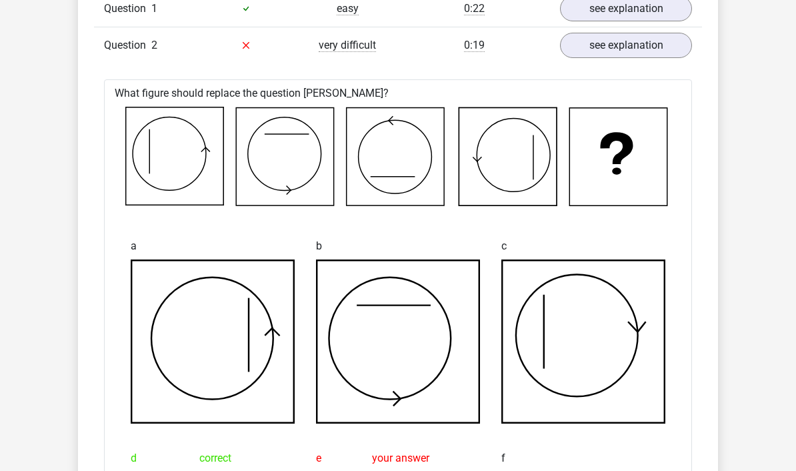
scroll to position [869, 0]
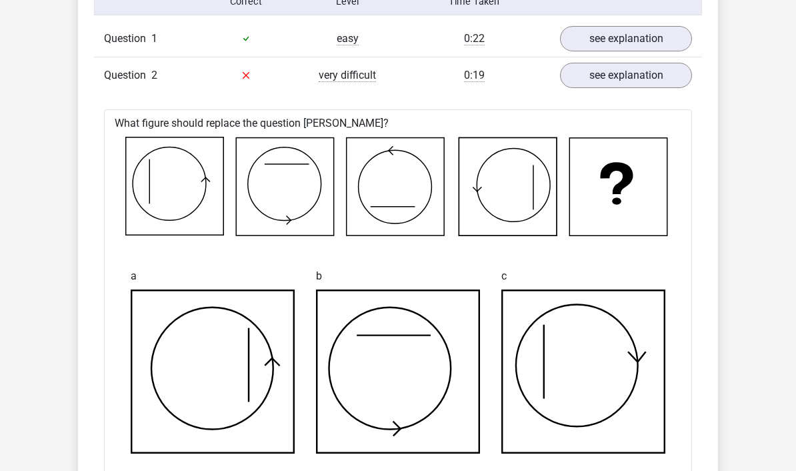
click at [637, 83] on link "see explanation" at bounding box center [626, 75] width 132 height 25
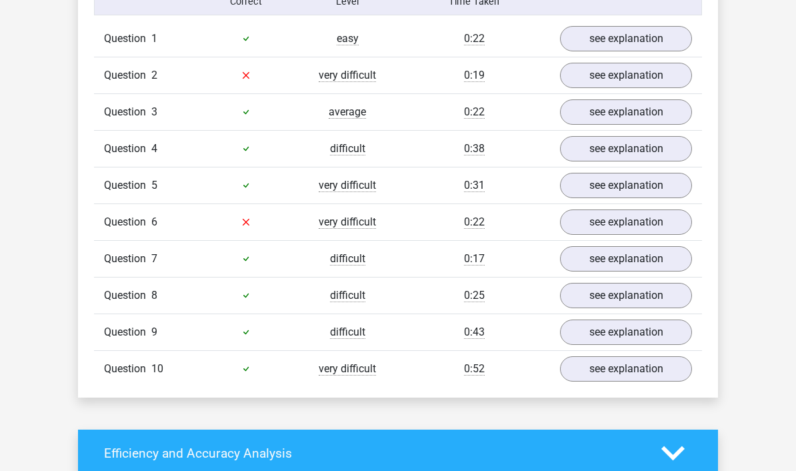
click at [631, 117] on link "see explanation" at bounding box center [626, 111] width 132 height 25
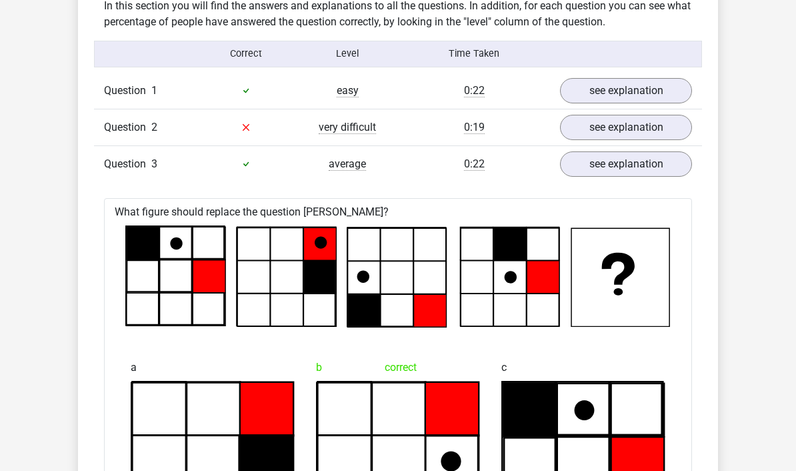
scroll to position [817, 0]
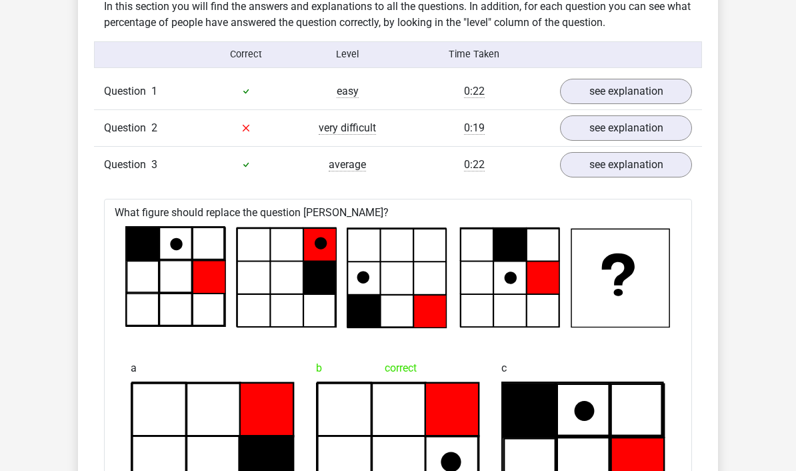
click at [639, 159] on link "see explanation" at bounding box center [626, 164] width 132 height 25
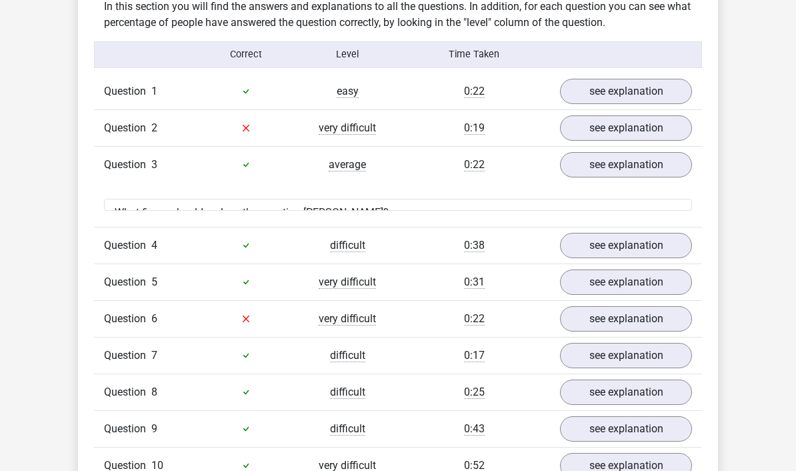
click at [639, 163] on link "see explanation" at bounding box center [626, 164] width 132 height 25
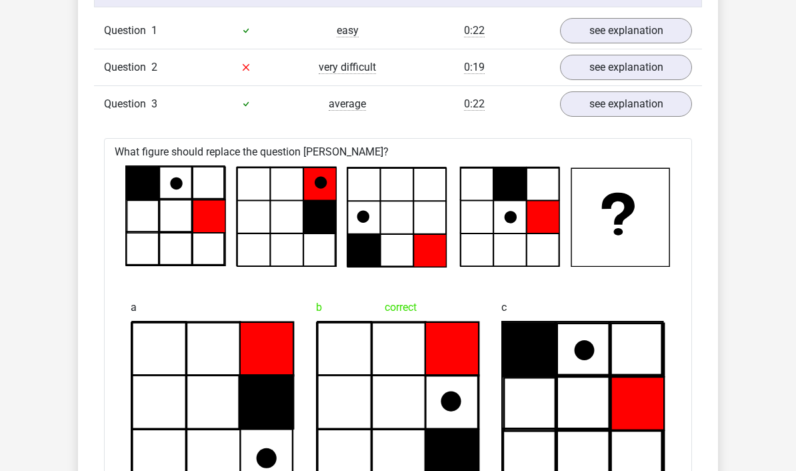
scroll to position [853, 0]
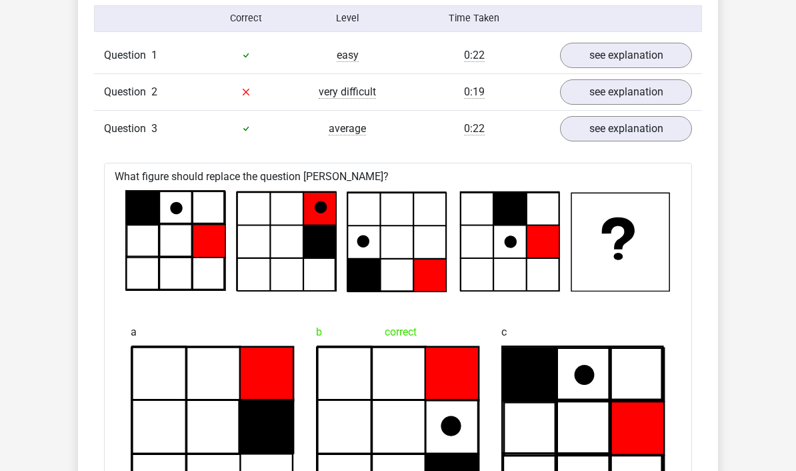
click at [647, 123] on link "see explanation" at bounding box center [626, 128] width 132 height 25
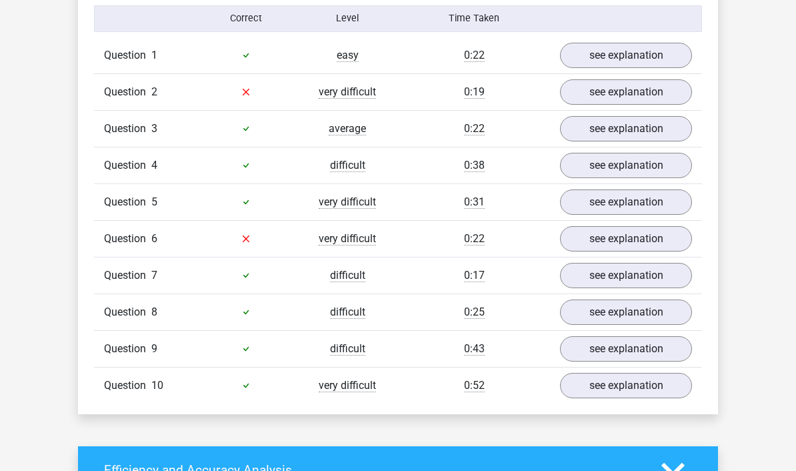
click at [629, 200] on link "see explanation" at bounding box center [626, 201] width 132 height 25
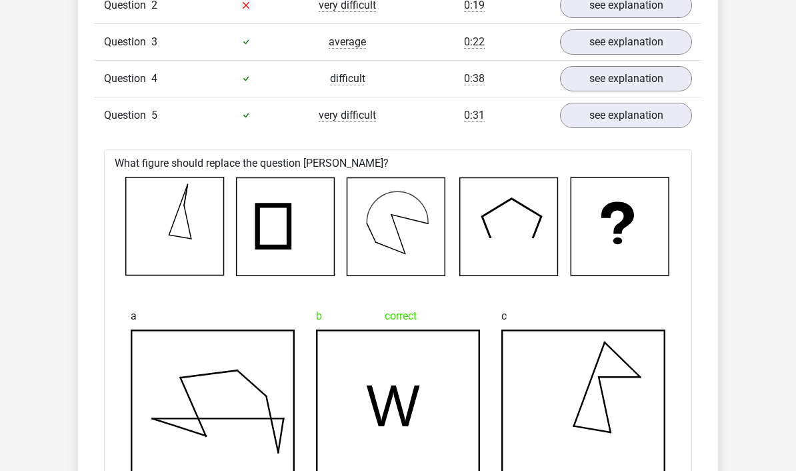
scroll to position [924, 0]
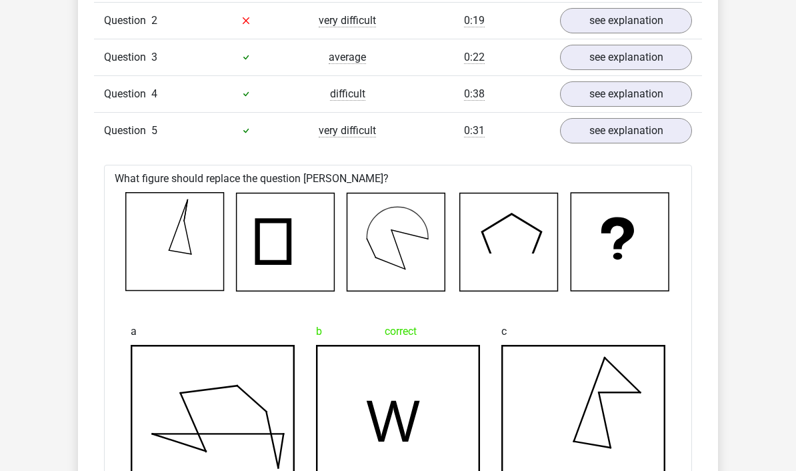
click at [647, 123] on link "see explanation" at bounding box center [626, 130] width 132 height 25
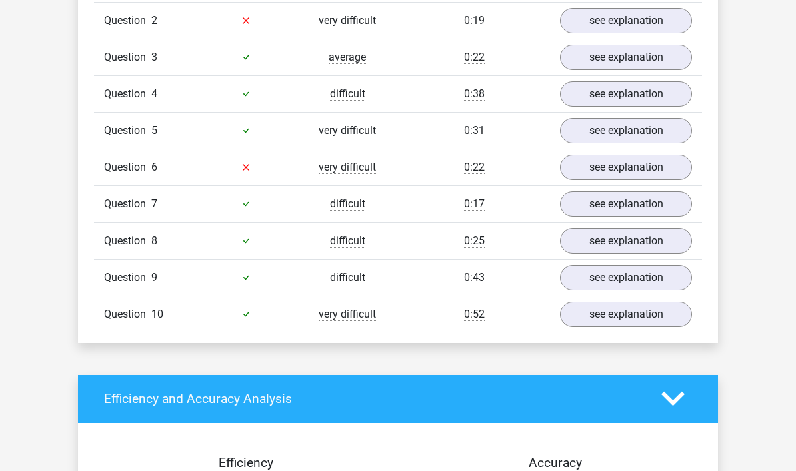
click at [637, 171] on link "see explanation" at bounding box center [626, 167] width 132 height 25
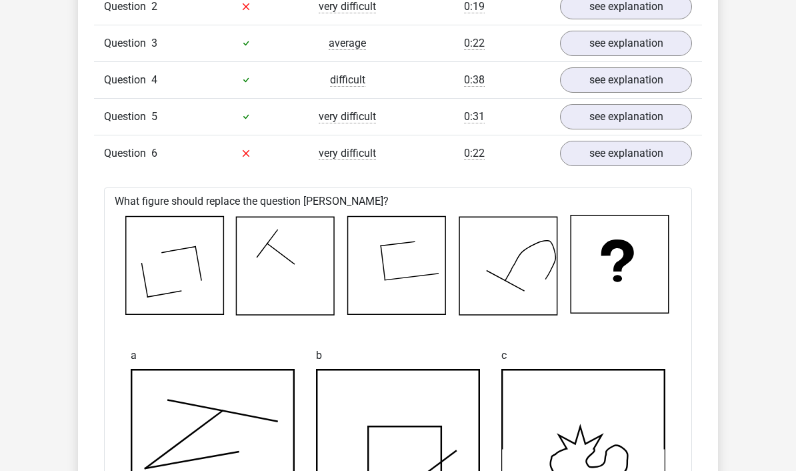
scroll to position [933, 0]
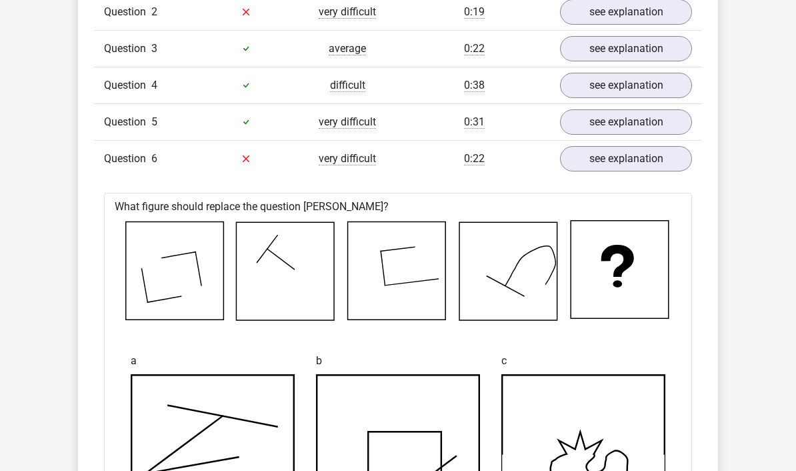
click at [641, 149] on link "see explanation" at bounding box center [626, 158] width 132 height 25
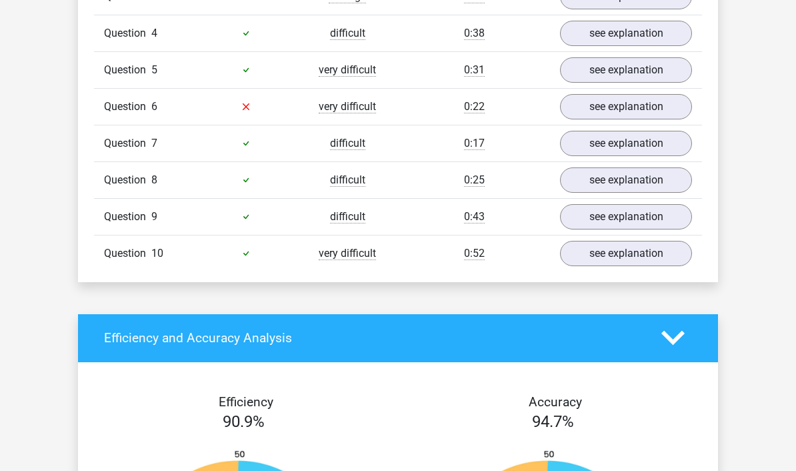
scroll to position [964, 0]
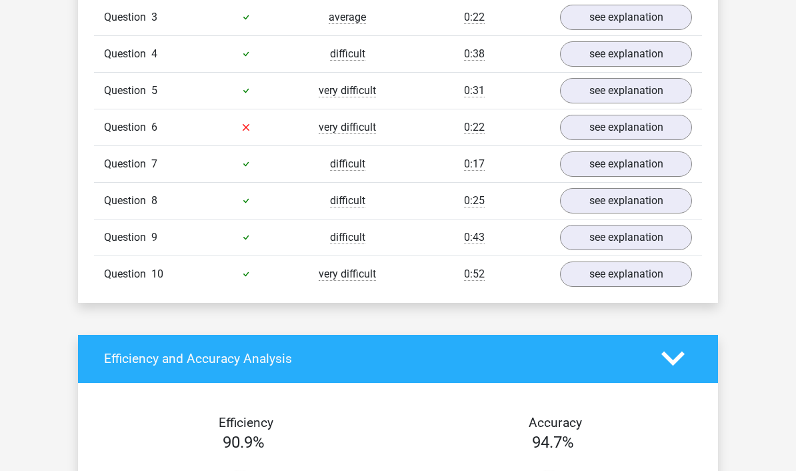
click at [633, 175] on link "see explanation" at bounding box center [626, 163] width 132 height 25
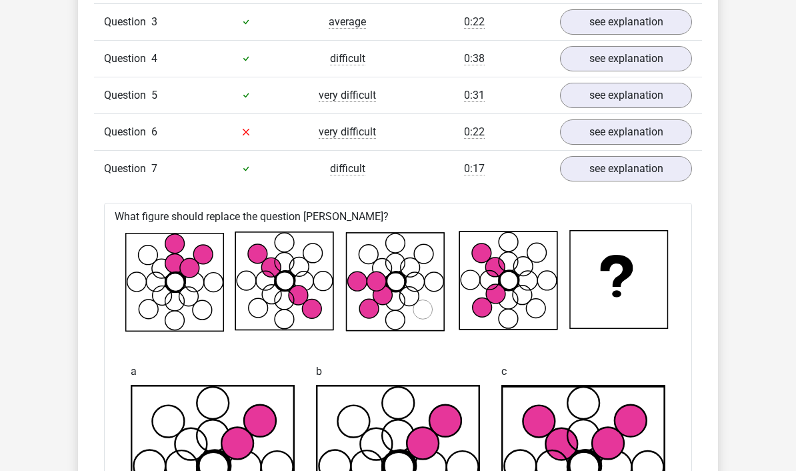
scroll to position [950, 0]
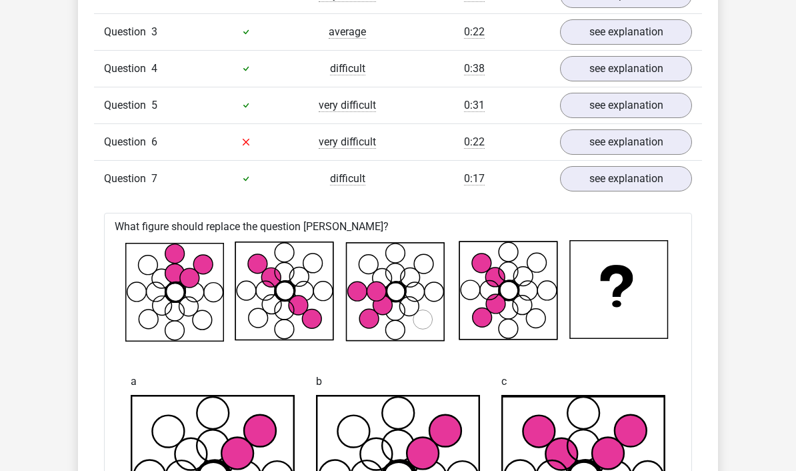
click at [635, 175] on link "see explanation" at bounding box center [626, 178] width 132 height 25
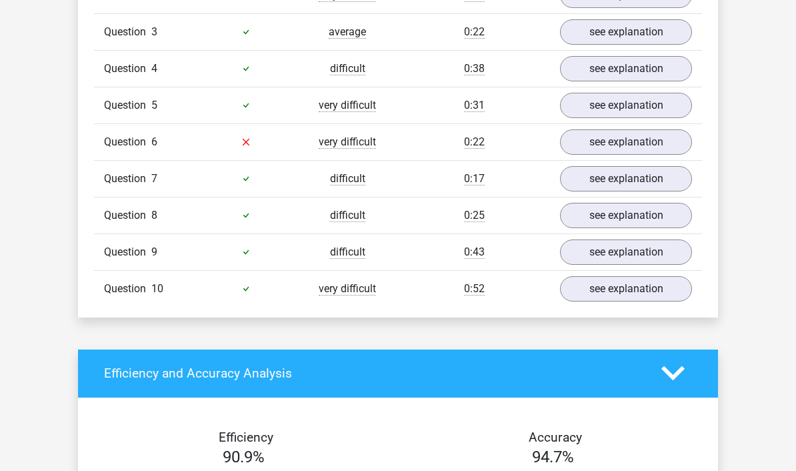
click at [628, 217] on link "see explanation" at bounding box center [626, 215] width 132 height 25
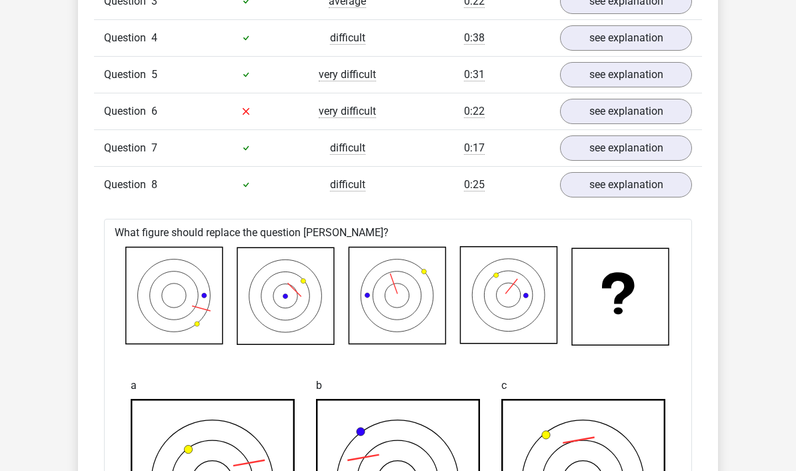
scroll to position [983, 0]
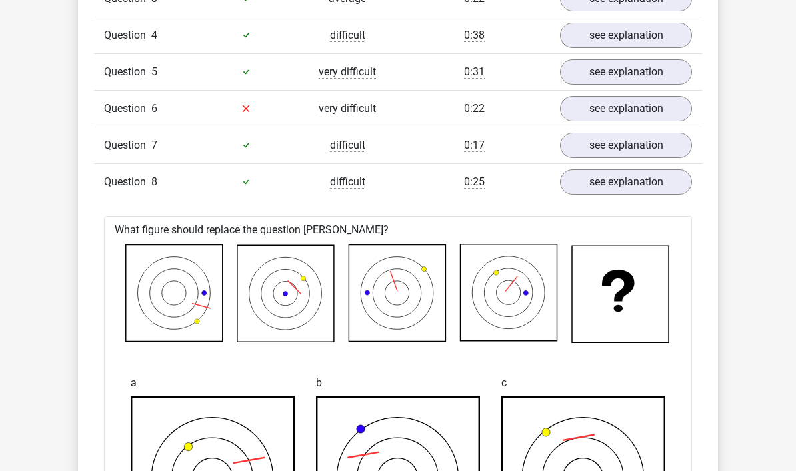
click at [638, 175] on link "see explanation" at bounding box center [626, 181] width 132 height 25
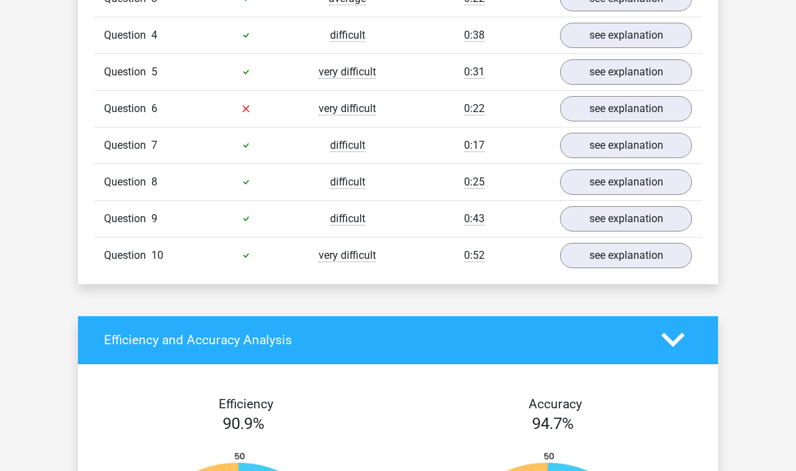
click at [633, 194] on link "see explanation" at bounding box center [626, 181] width 132 height 25
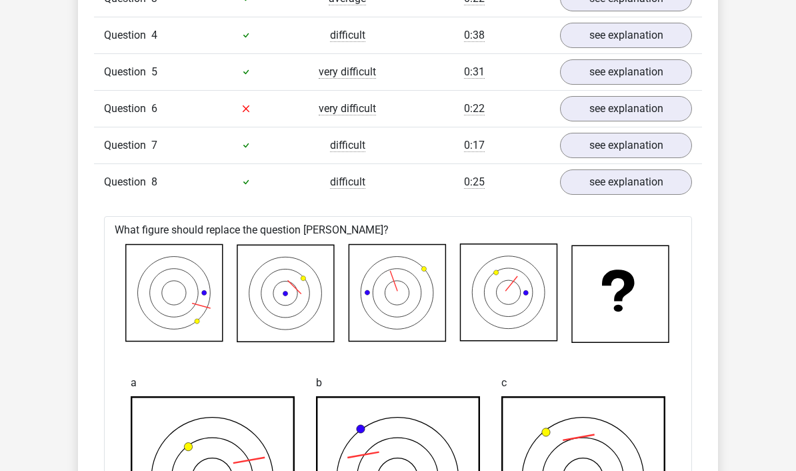
click at [635, 184] on link "see explanation" at bounding box center [626, 181] width 132 height 25
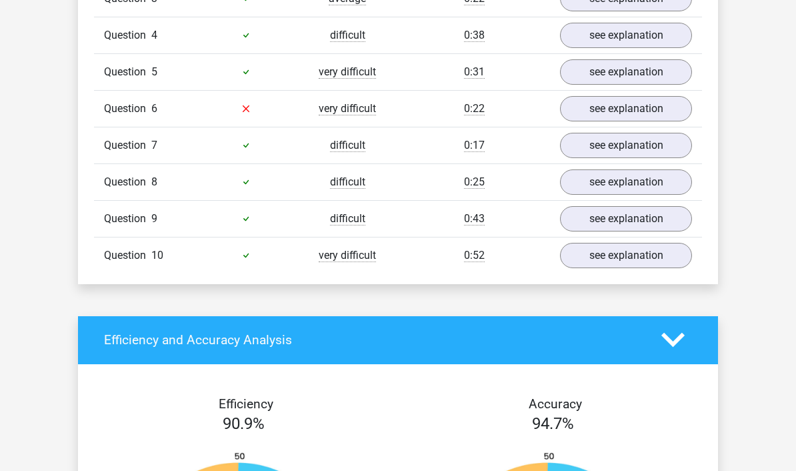
click at [633, 221] on link "see explanation" at bounding box center [626, 218] width 132 height 25
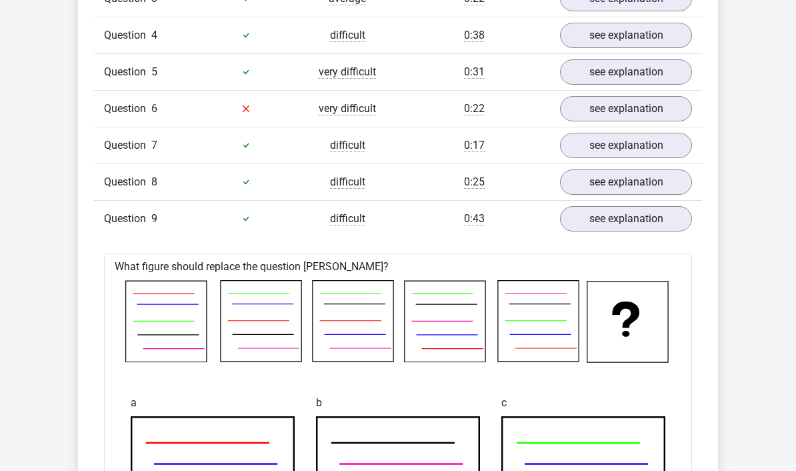
click at [632, 219] on link "see explanation" at bounding box center [626, 218] width 132 height 25
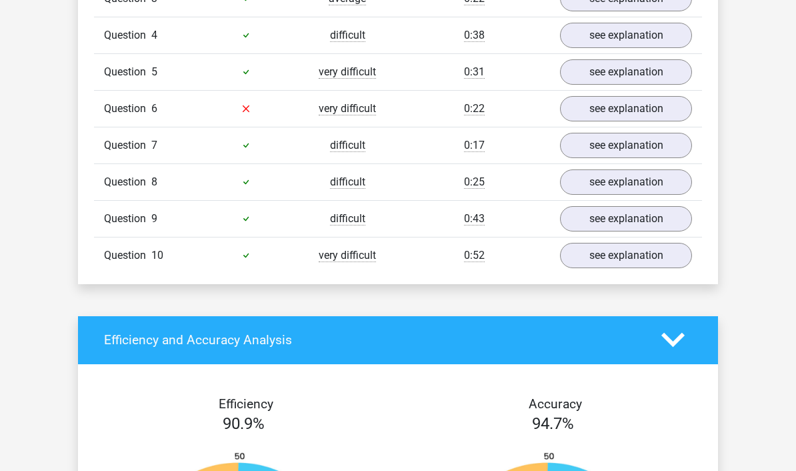
click at [627, 266] on link "see explanation" at bounding box center [626, 255] width 132 height 25
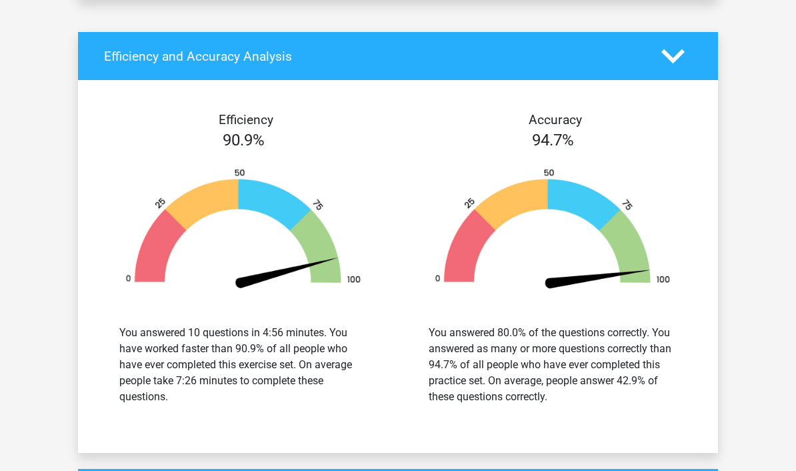
scroll to position [2108, 0]
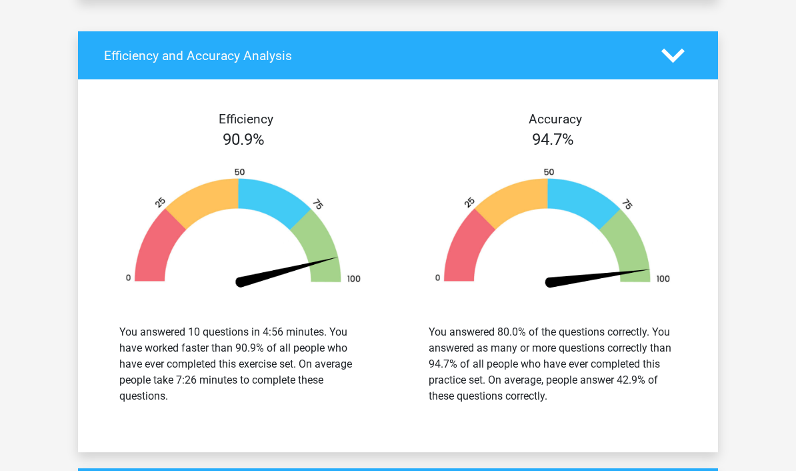
click at [677, 55] on polygon at bounding box center [672, 56] width 23 height 15
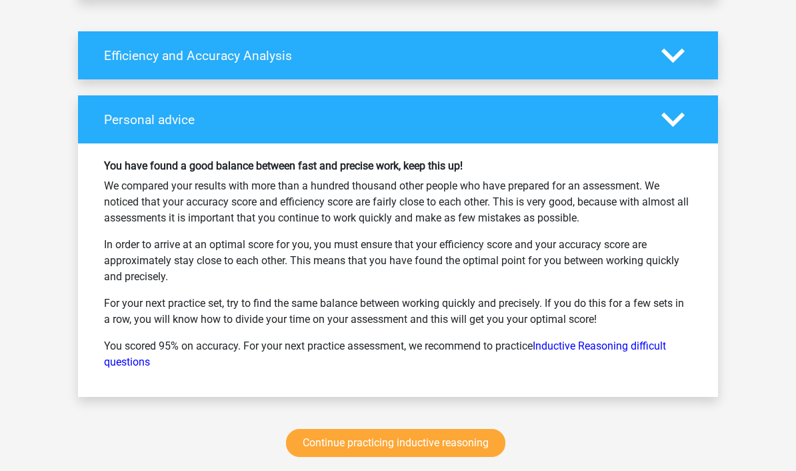
click at [677, 123] on icon at bounding box center [672, 119] width 23 height 23
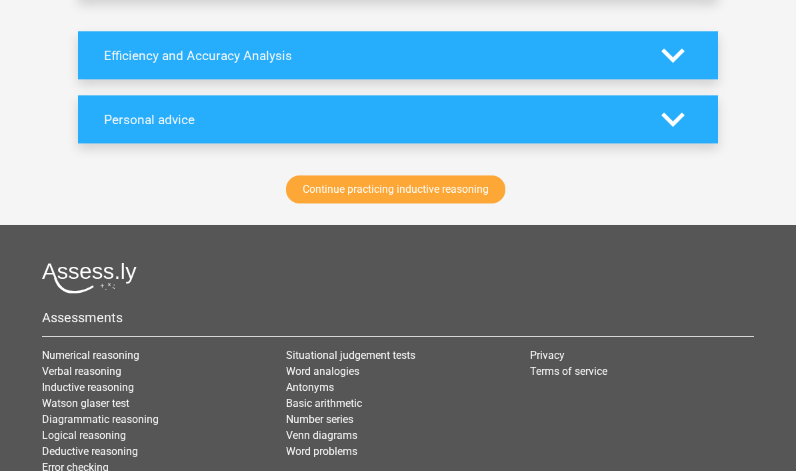
click at [683, 109] on icon at bounding box center [672, 119] width 23 height 23
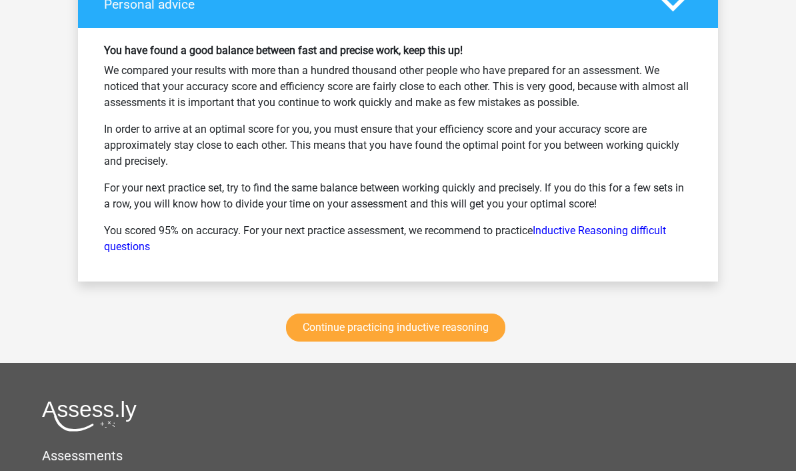
scroll to position [2271, 0]
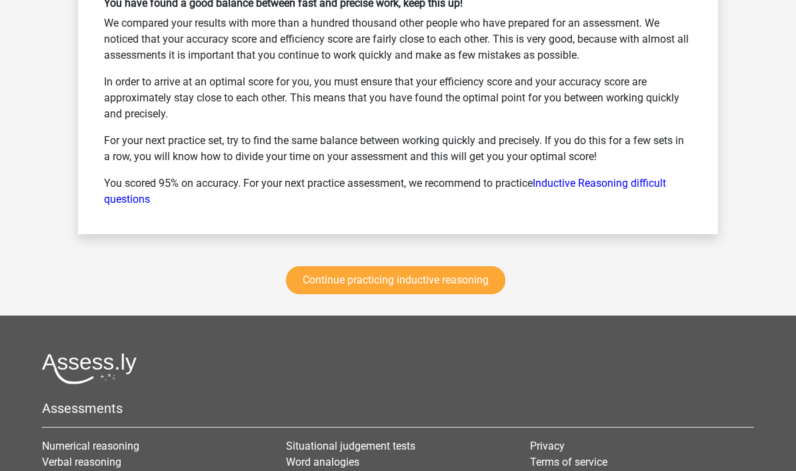
click at [449, 281] on link "Continue practicing inductive reasoning" at bounding box center [395, 280] width 219 height 28
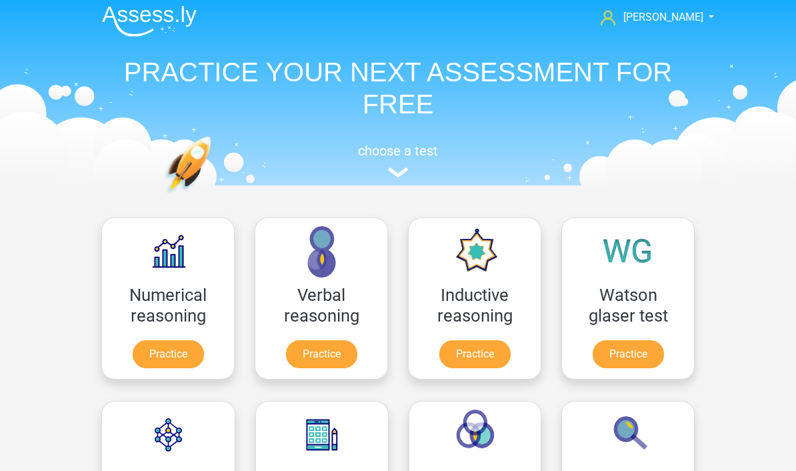
scroll to position [7, 0]
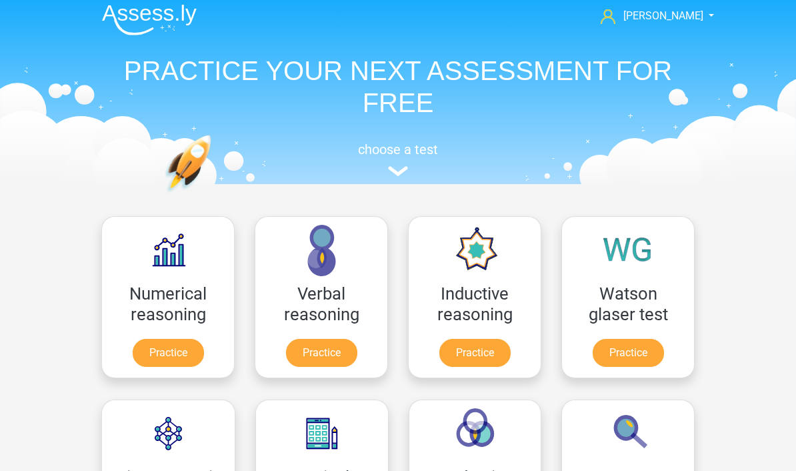
click at [481, 350] on link "Practice" at bounding box center [474, 353] width 71 height 28
